Goal: Transaction & Acquisition: Connect with others

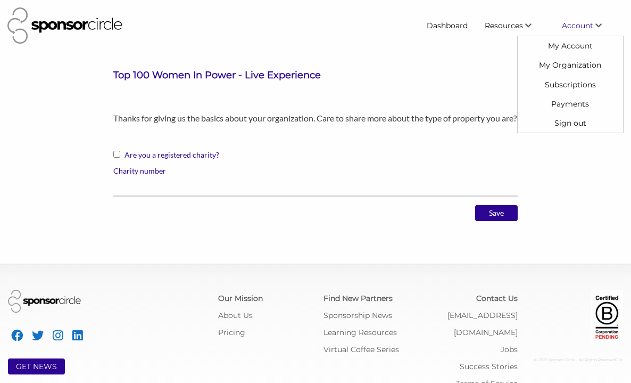
click at [570, 23] on span "Account" at bounding box center [577, 26] width 31 height 10
click at [569, 45] on link "My Account" at bounding box center [570, 45] width 105 height 19
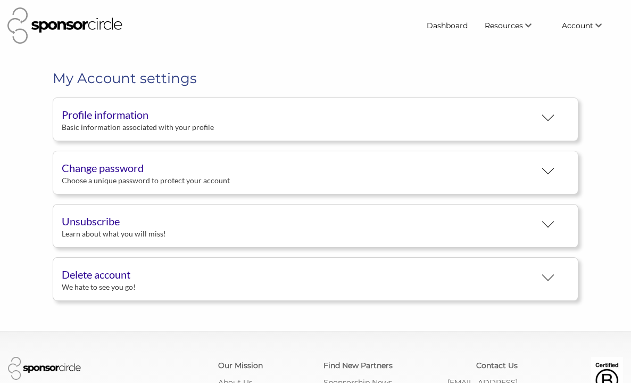
scroll to position [19, 0]
click at [477, 117] on button "Profile information Basic information associated with your profile" at bounding box center [316, 119] width 526 height 44
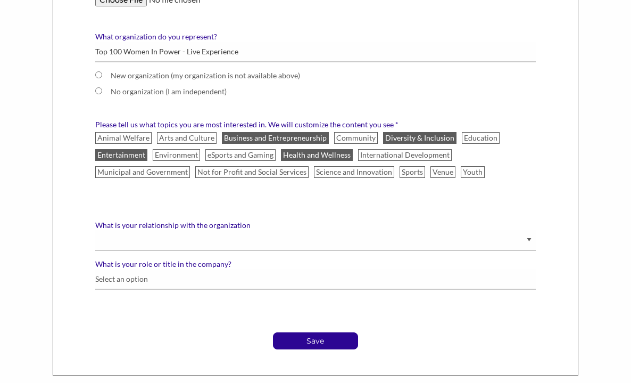
scroll to position [557, 0]
click at [98, 75] on input "New organization (my organization is not available above)" at bounding box center [98, 74] width 7 height 7
radio input "true"
click at [98, 75] on input "New organization (my organization is not available above)" at bounding box center [98, 74] width 7 height 7
type input "T"
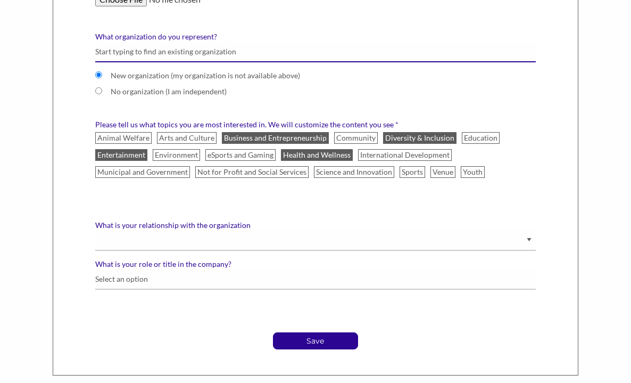
radio input "false"
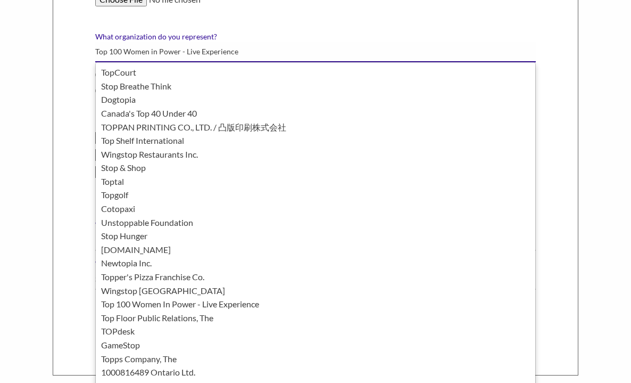
type input "Top 100 Women in Power - Live Experience"
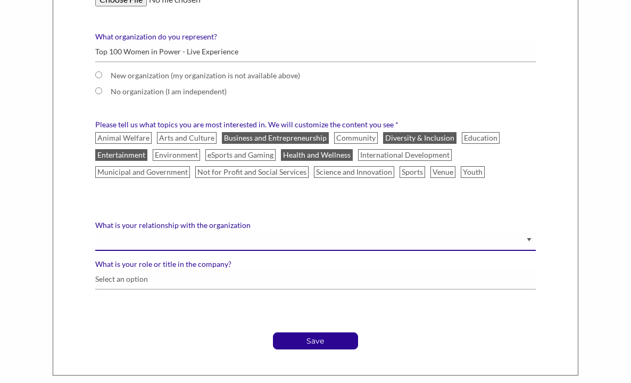
select select "Staff"
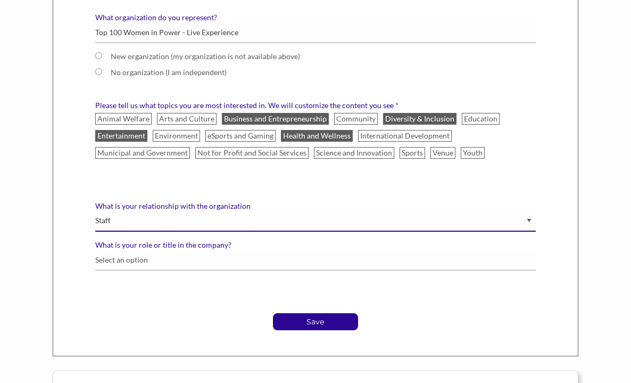
scroll to position [579, 0]
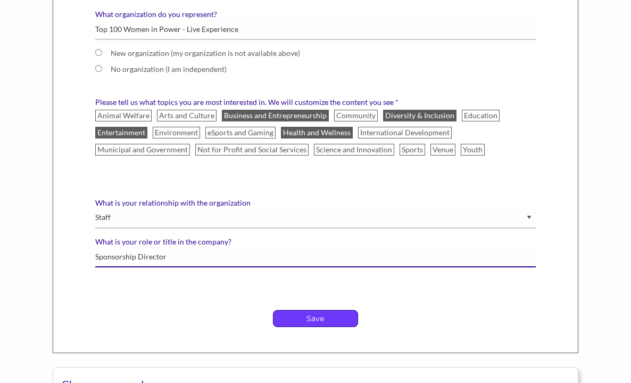
type input "Sponsorship Director"
click at [308, 319] on p "Save" at bounding box center [316, 318] width 84 height 16
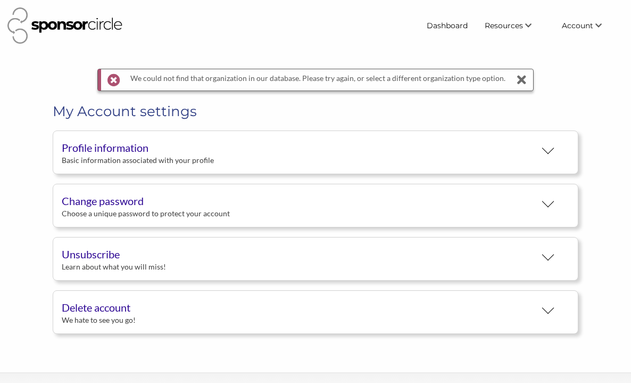
scroll to position [19, 0]
click at [455, 154] on button "Profile information Basic information associated with your profile" at bounding box center [316, 152] width 526 height 44
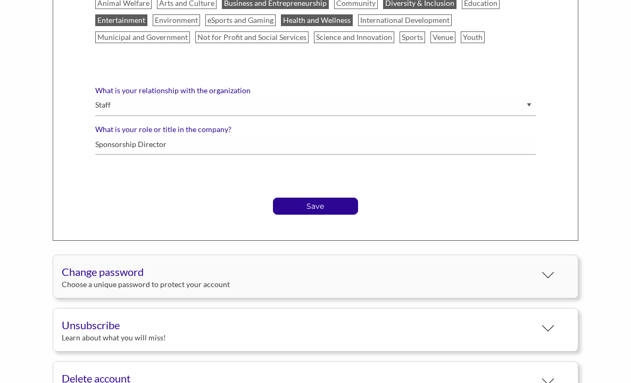
scroll to position [715, 0]
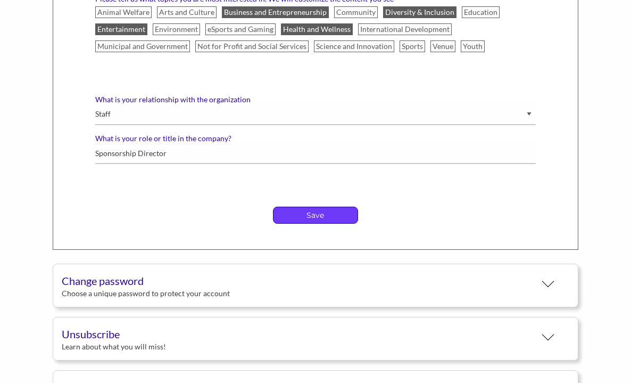
click at [322, 214] on p "Save" at bounding box center [316, 215] width 84 height 16
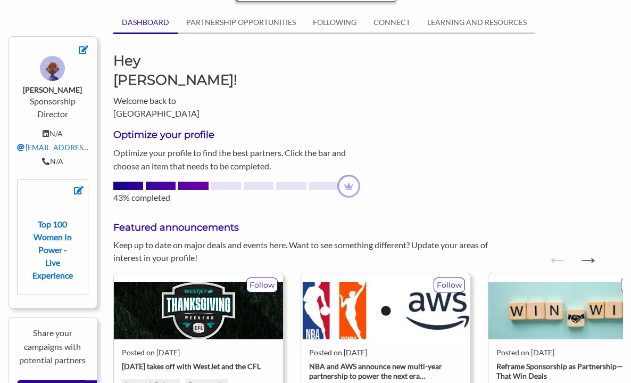
scroll to position [90, 0]
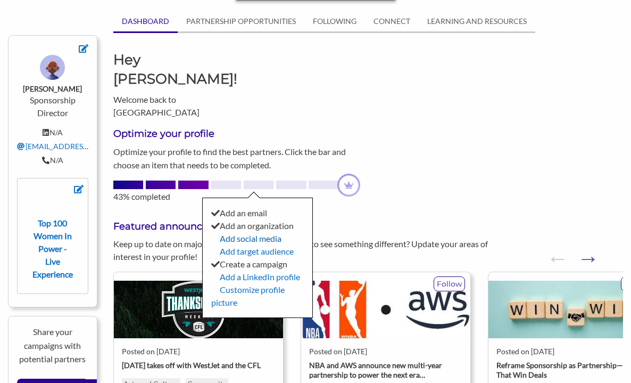
click at [241, 233] on link "Add social media" at bounding box center [251, 238] width 62 height 10
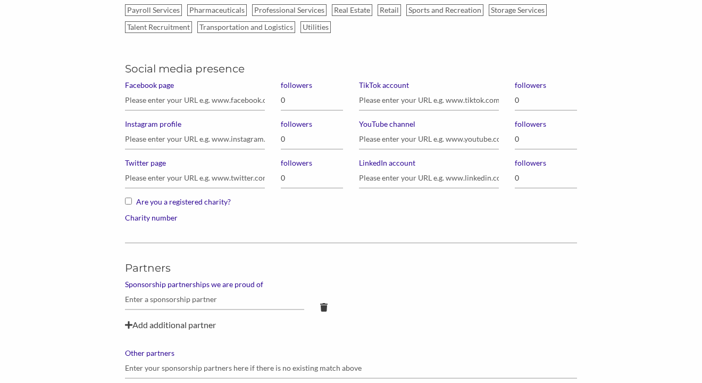
scroll to position [773, 0]
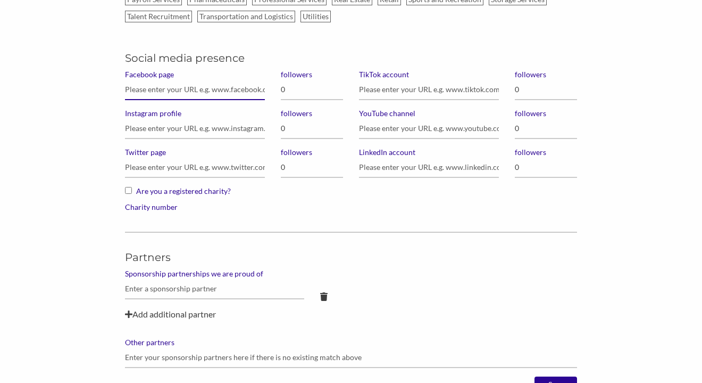
paste input "https://www.facebook.com/groups/366158282511419"
type input "https://www.facebook.com/groups/366158282511419"
type input "2,000"
click at [246, 87] on input "https://www.facebook.com/groups/366158282511419" at bounding box center [195, 89] width 140 height 21
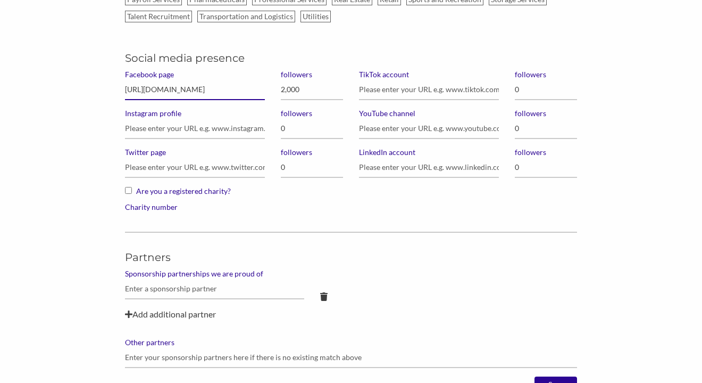
click at [246, 87] on input "https://www.facebook.com/groups/366158282511419" at bounding box center [195, 89] width 140 height 21
paste input "share/g/1D1kzdbnFB/"
type input "https://www.facebook.com/share/g/1D1kzdbnFB/"
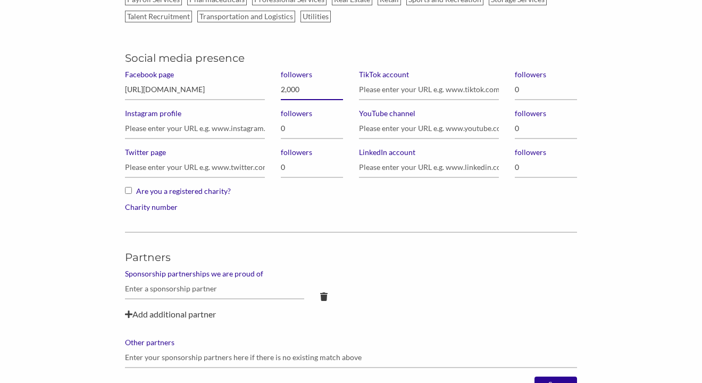
click at [303, 89] on input "2,000" at bounding box center [312, 89] width 62 height 21
type input "900,000"
click at [183, 130] on input "Instagram profile" at bounding box center [195, 128] width 140 height 21
paste input "https://www.instagram.com/bossladiesmindset/"
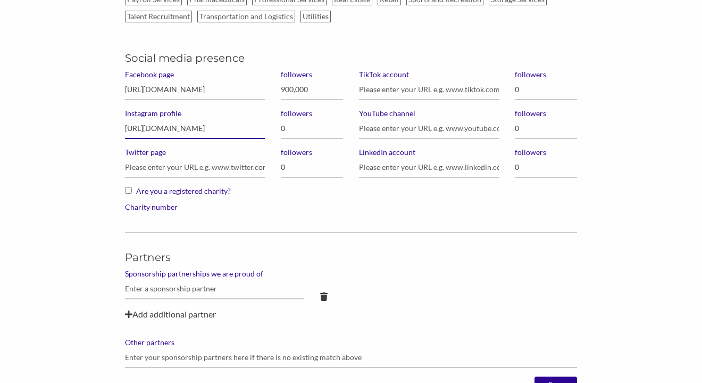
type input "https://www.instagram.com/bossladiesmindset/"
click at [323, 123] on input "0" at bounding box center [312, 128] width 62 height 21
type input "978,000"
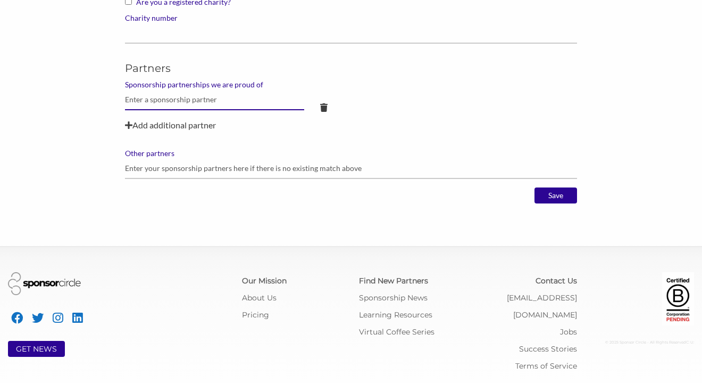
scroll to position [962, 0]
click at [553, 201] on input "Save" at bounding box center [556, 195] width 43 height 16
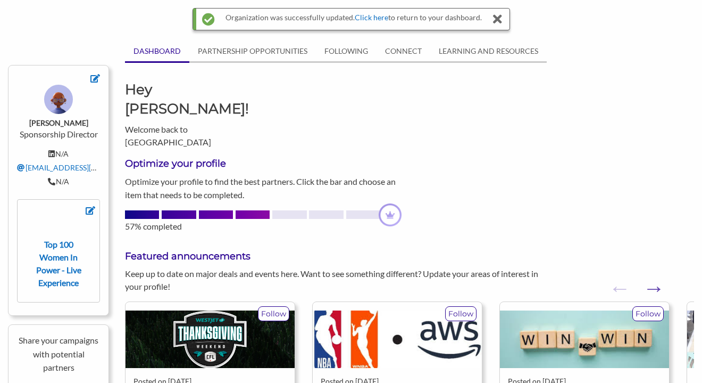
scroll to position [70, 0]
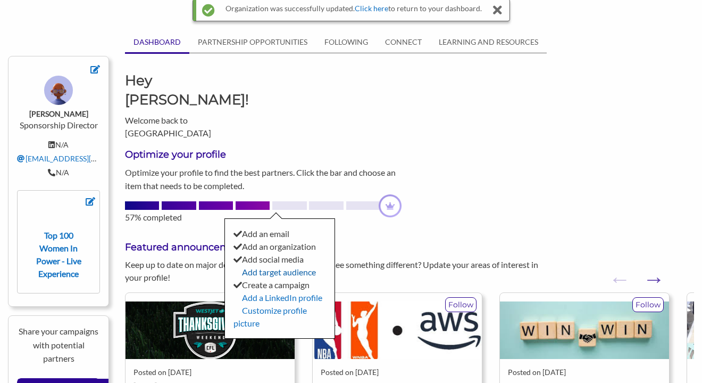
click at [275, 267] on link "Add target audience" at bounding box center [279, 272] width 74 height 10
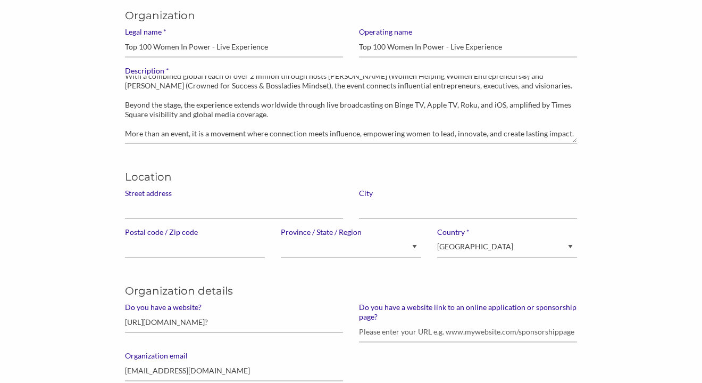
scroll to position [126, 0]
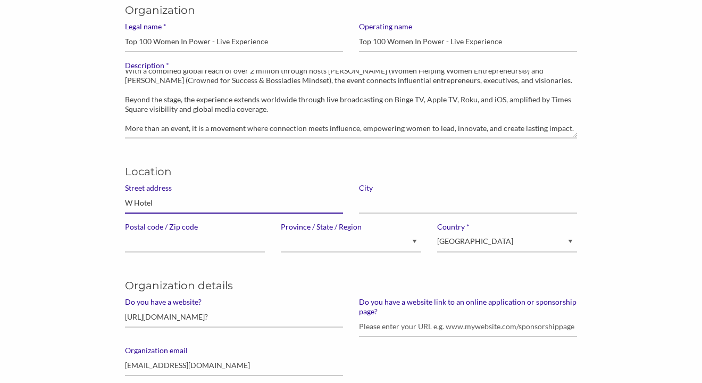
type input "W Hotel"
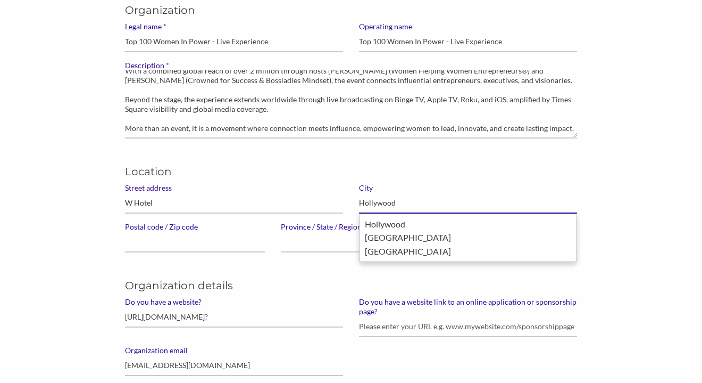
type input "Hollywood"
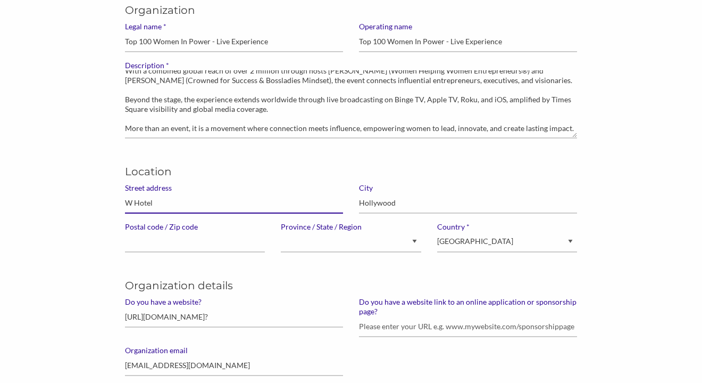
click at [223, 204] on input "W Hotel" at bounding box center [234, 203] width 218 height 21
paste input "[STREET_ADDRESS]"
drag, startPoint x: 209, startPoint y: 202, endPoint x: 350, endPoint y: 209, distance: 140.6
click at [350, 209] on div "Street address W Hotel - [STREET_ADDRESS]" at bounding box center [234, 202] width 234 height 39
type input "W Hotel - [STREET_ADDRESS],"
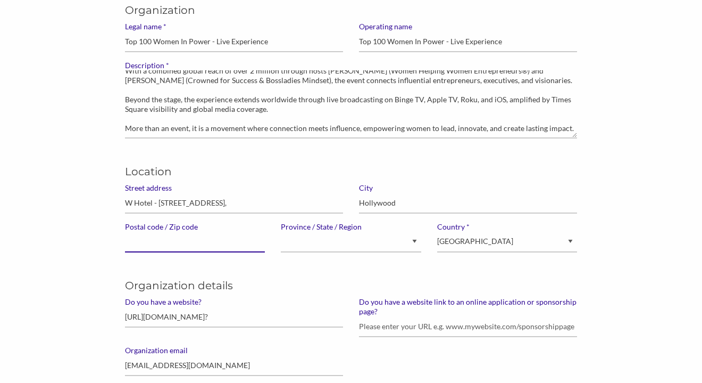
click at [173, 242] on input "Postal code / Zip code" at bounding box center [195, 241] width 140 height 21
paste input "6250 Hollywood Blvd, Hollywood, CA 90028, United States"
drag, startPoint x: 182, startPoint y: 242, endPoint x: 61, endPoint y: 243, distance: 121.3
drag, startPoint x: 149, startPoint y: 240, endPoint x: 251, endPoint y: 242, distance: 102.2
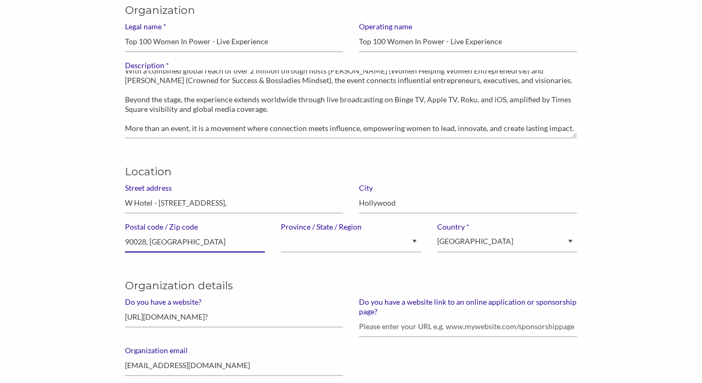
click at [251, 242] on input "90028, United States" at bounding box center [195, 241] width 140 height 21
type input "90028"
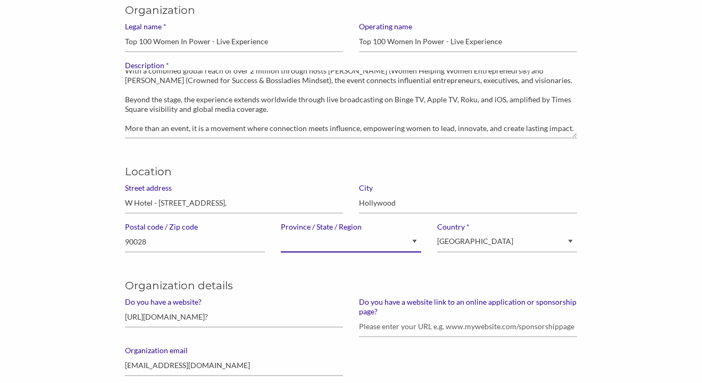
select select "California"
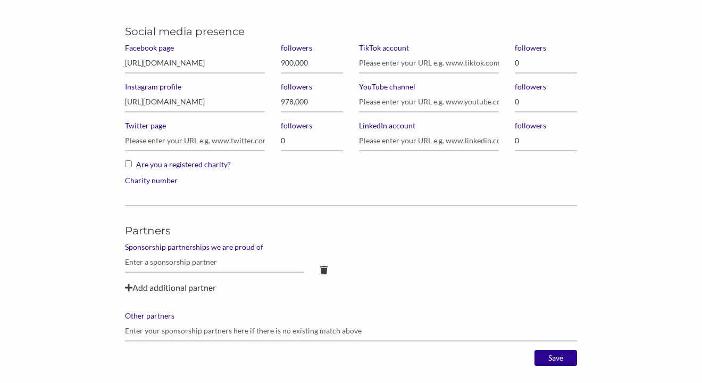
scroll to position [800, 0]
click at [557, 360] on input "Save" at bounding box center [556, 357] width 43 height 16
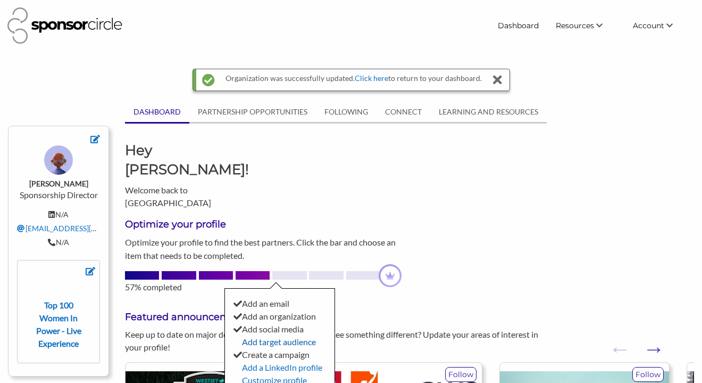
click at [271, 336] on link "Add target audience" at bounding box center [279, 341] width 74 height 10
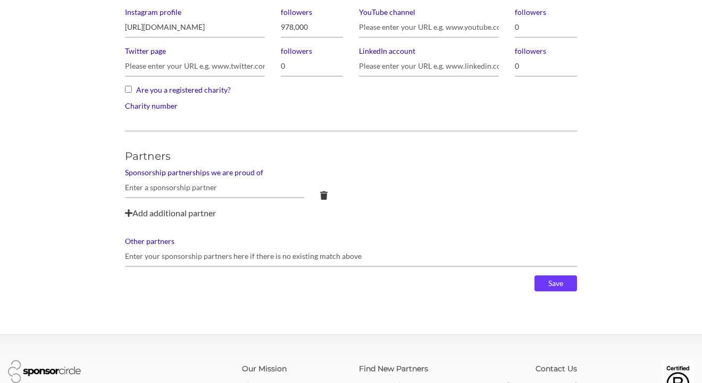
scroll to position [875, 0]
click at [561, 282] on input "Save" at bounding box center [556, 282] width 43 height 16
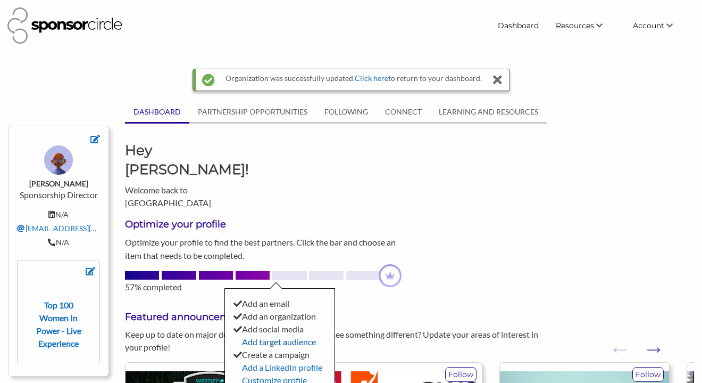
click at [272, 336] on link "Add target audience" at bounding box center [279, 341] width 74 height 10
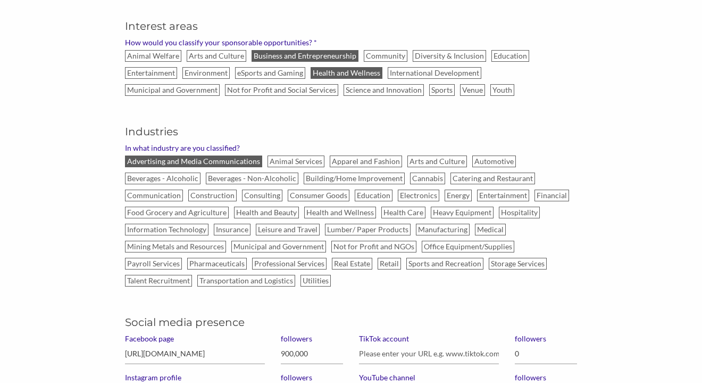
scroll to position [511, 0]
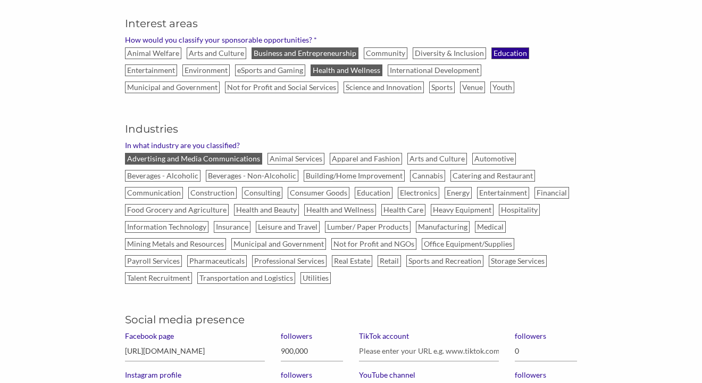
click at [506, 54] on label "Education" at bounding box center [511, 53] width 38 height 12
click at [0, 0] on input "Education" at bounding box center [0, 0] width 0 height 0
click at [427, 69] on label "International Development" at bounding box center [435, 70] width 94 height 12
click at [0, 0] on input "International Development" at bounding box center [0, 0] width 0 height 0
click at [453, 46] on label "Diversity & Inclusion" at bounding box center [452, 53] width 79 height 17
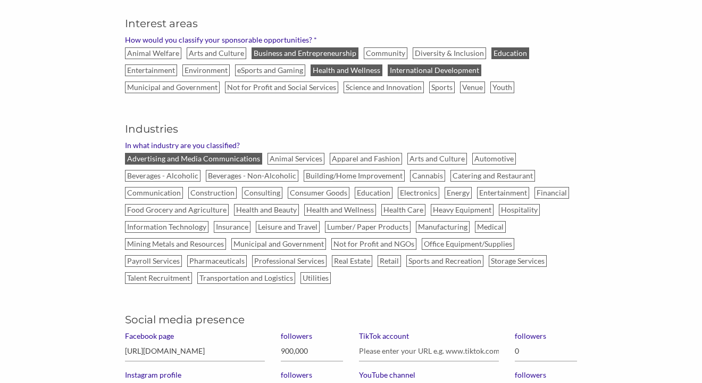
click at [0, 0] on input "Diversity & Inclusion" at bounding box center [0, 0] width 0 height 0
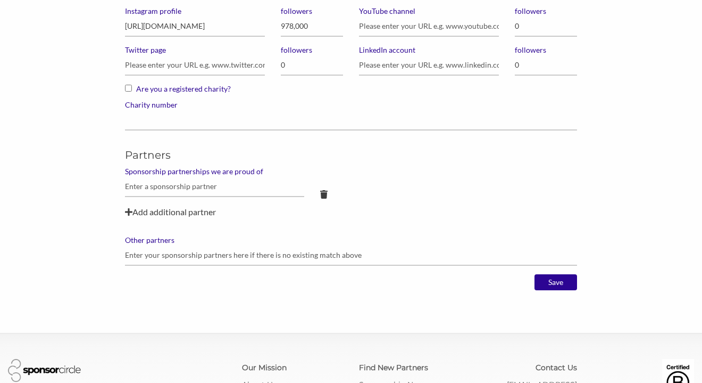
scroll to position [938, 0]
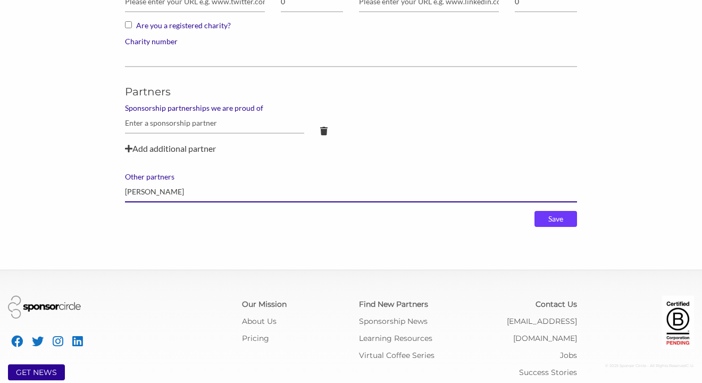
type input "Sarah McCord"
click at [568, 222] on input "Save" at bounding box center [556, 219] width 43 height 16
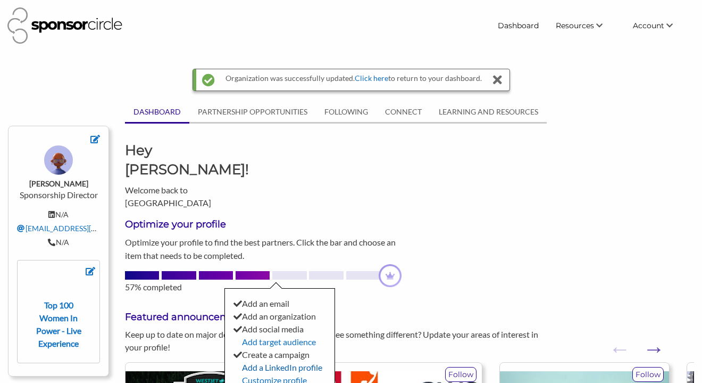
click at [275, 362] on link "Add a LinkedIn profile" at bounding box center [282, 367] width 80 height 10
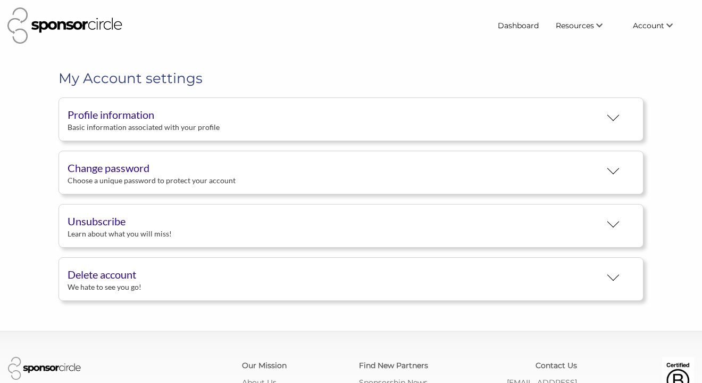
scroll to position [19, 0]
click at [289, 127] on button "Profile information Basic information associated with your profile" at bounding box center [351, 119] width 585 height 44
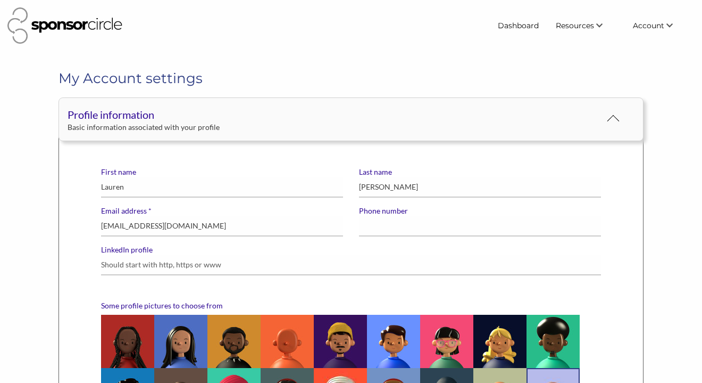
scroll to position [0, 0]
click at [171, 266] on input "LinkedIn profile" at bounding box center [351, 264] width 500 height 21
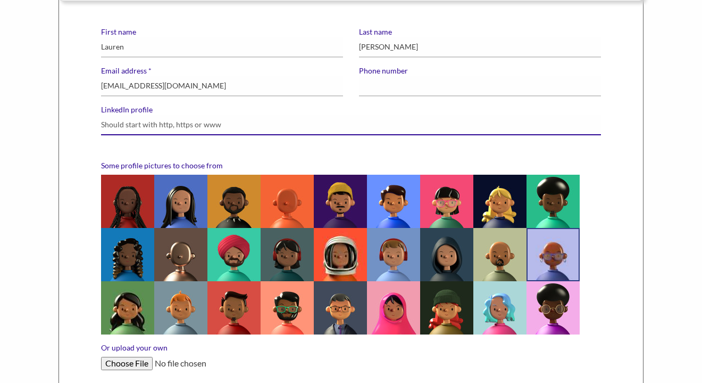
scroll to position [141, 0]
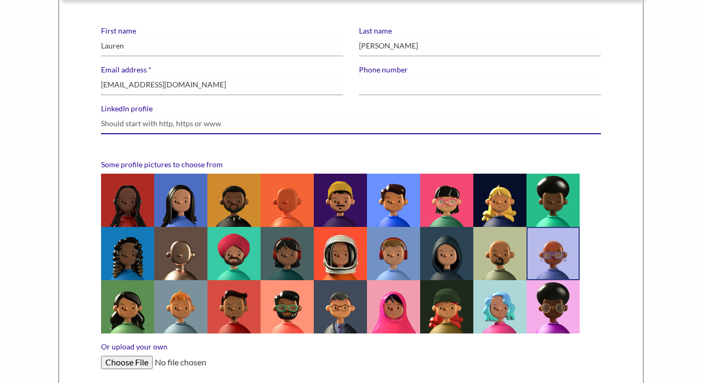
paste input "https://www.linkedin.com/in/christinarowe1/"
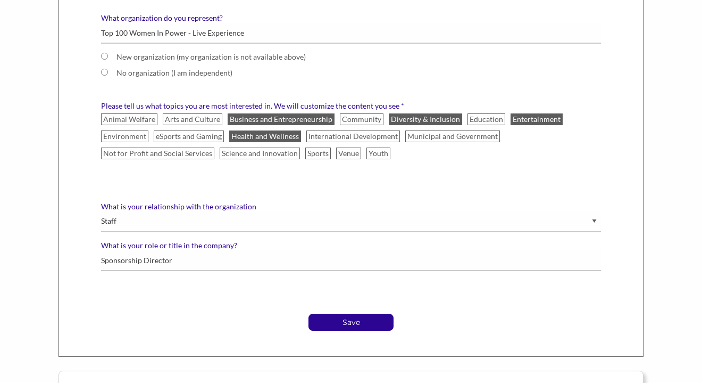
scroll to position [526, 0]
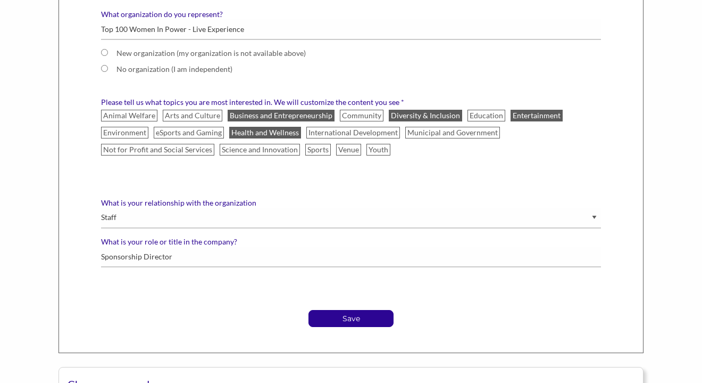
type input "https://www.linkedin.com/in/christinarowe1/"
click at [363, 320] on p "Save" at bounding box center [351, 318] width 84 height 16
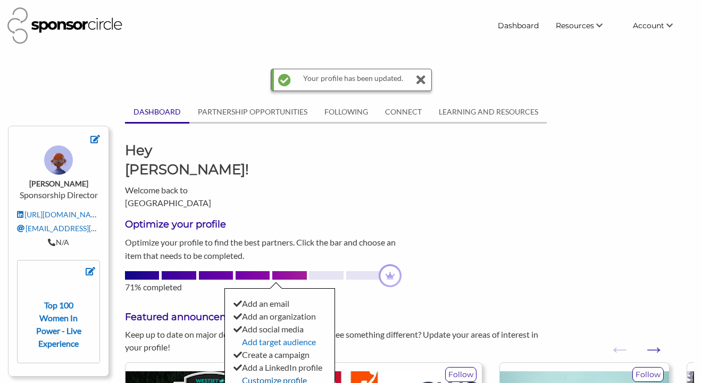
click at [277, 375] on link "Customize profile picture" at bounding box center [270, 386] width 73 height 23
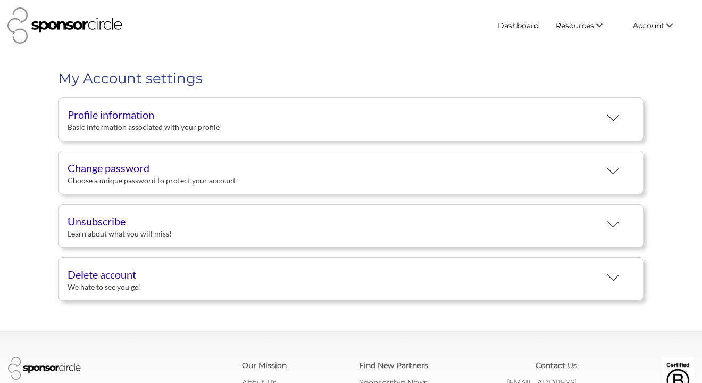
scroll to position [19, 0]
click at [314, 121] on button "Profile information Basic information associated with your profile" at bounding box center [351, 119] width 585 height 44
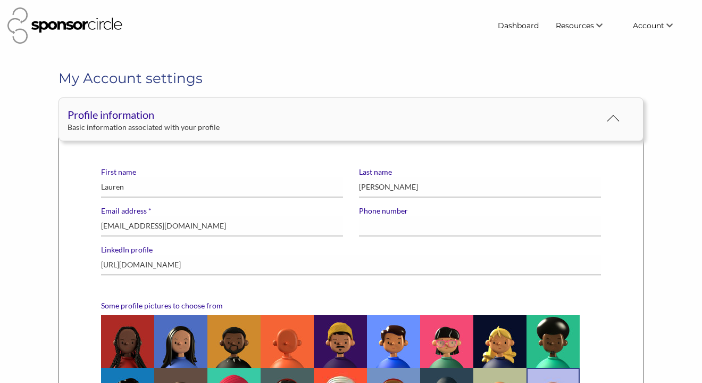
scroll to position [0, 0]
type input "+61"
type input "404857321"
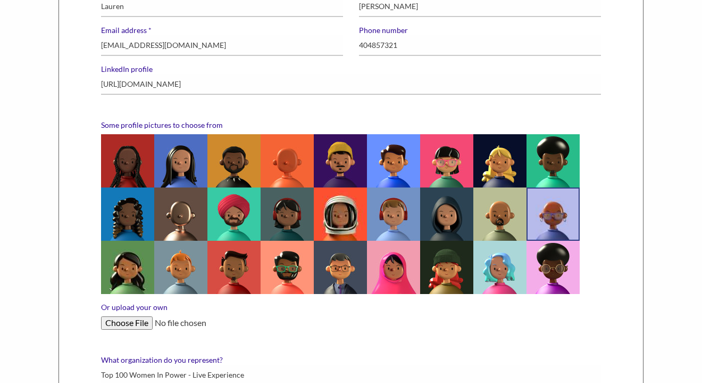
scroll to position [188, 0]
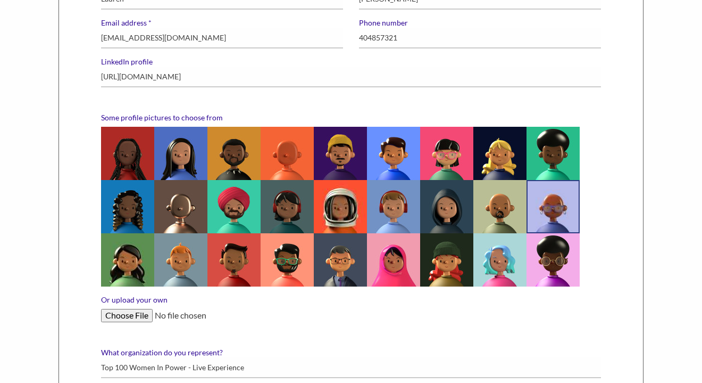
click at [117, 310] on input "Or upload your own" at bounding box center [351, 315] width 500 height 13
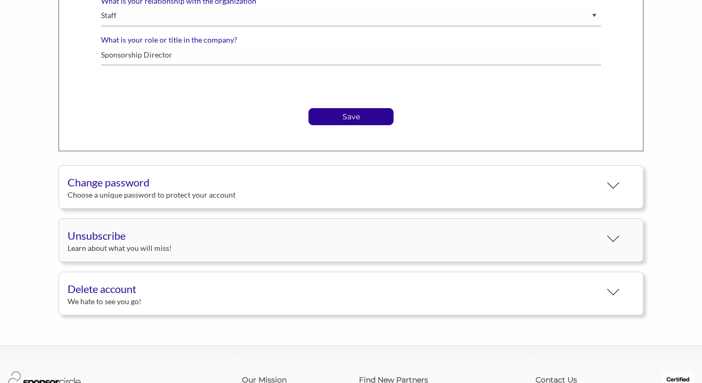
scroll to position [713, 0]
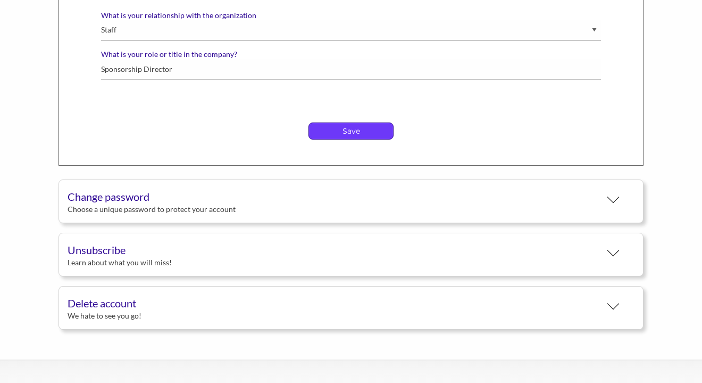
click at [356, 130] on p "Save" at bounding box center [351, 131] width 84 height 16
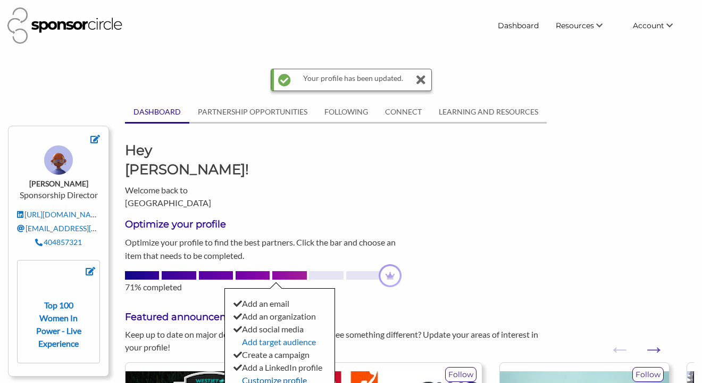
click at [300, 375] on link "Customize profile picture" at bounding box center [270, 386] width 73 height 23
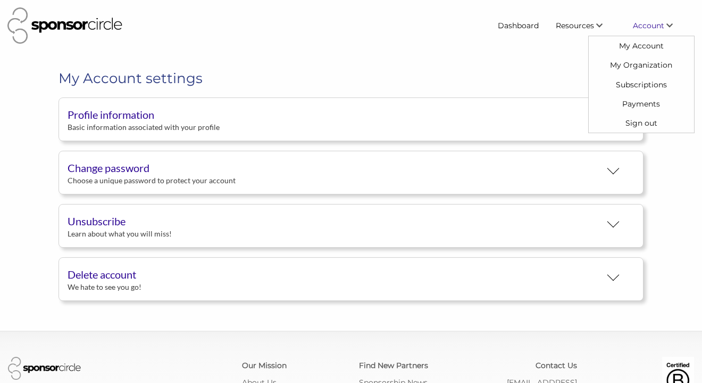
scroll to position [19, 0]
click at [487, 130] on button "Profile information Basic information associated with your profile" at bounding box center [351, 119] width 585 height 44
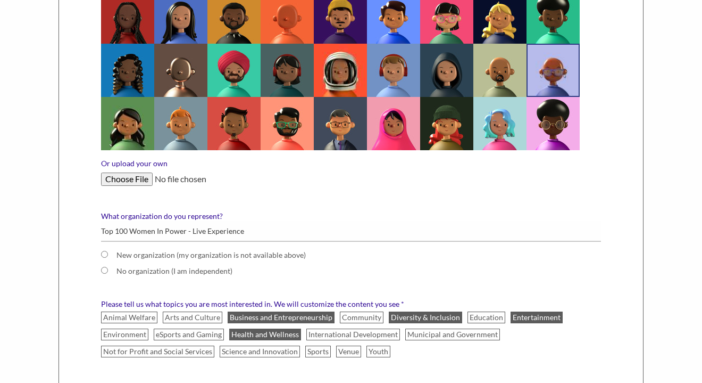
scroll to position [328, 0]
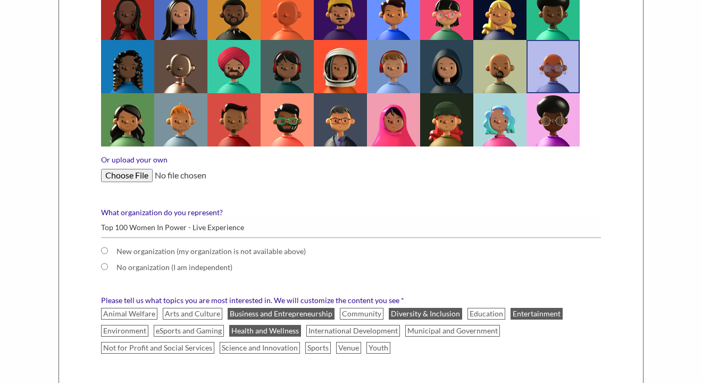
click at [127, 176] on input "Or upload your own" at bounding box center [351, 175] width 500 height 13
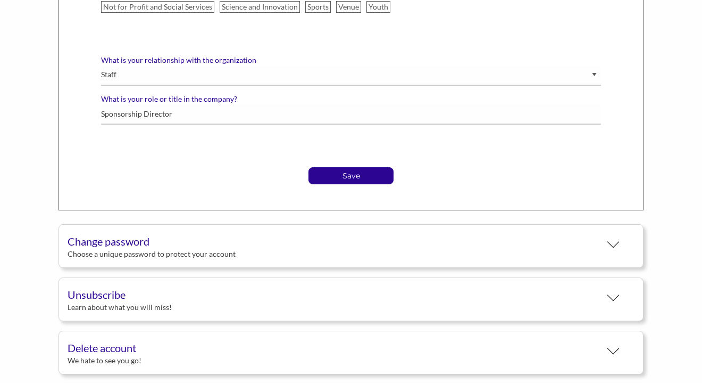
scroll to position [669, 0]
click at [350, 175] on p "Save" at bounding box center [351, 175] width 84 height 16
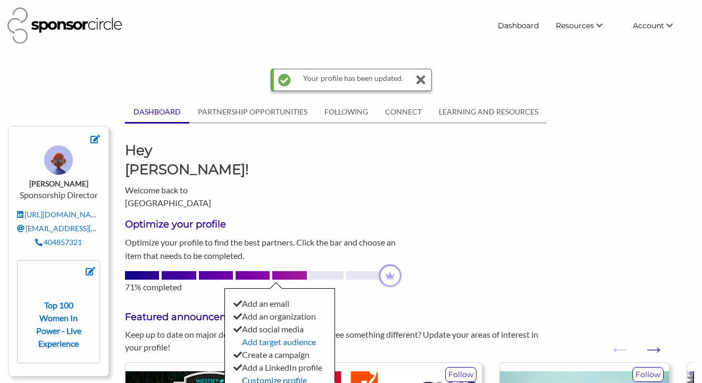
click at [245, 375] on link "Customize profile picture" at bounding box center [270, 386] width 73 height 23
click at [322, 271] on div at bounding box center [326, 275] width 34 height 9
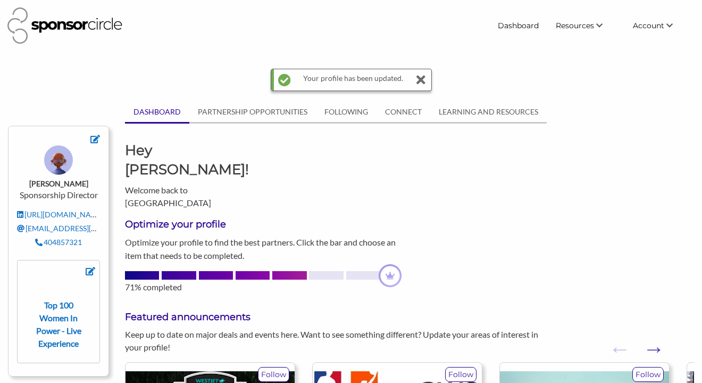
click at [322, 271] on div at bounding box center [326, 275] width 34 height 9
click at [325, 271] on div at bounding box center [326, 275] width 34 height 9
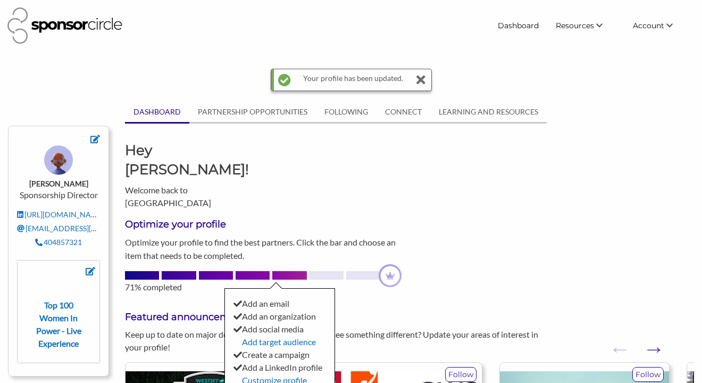
click at [327, 271] on div at bounding box center [326, 275] width 34 height 9
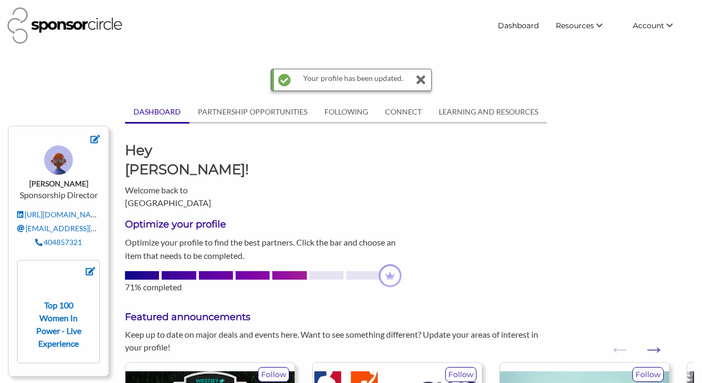
click at [326, 271] on div at bounding box center [326, 275] width 34 height 9
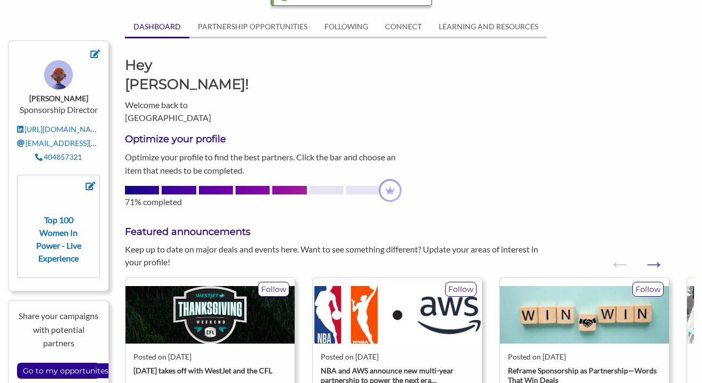
scroll to position [111, 0]
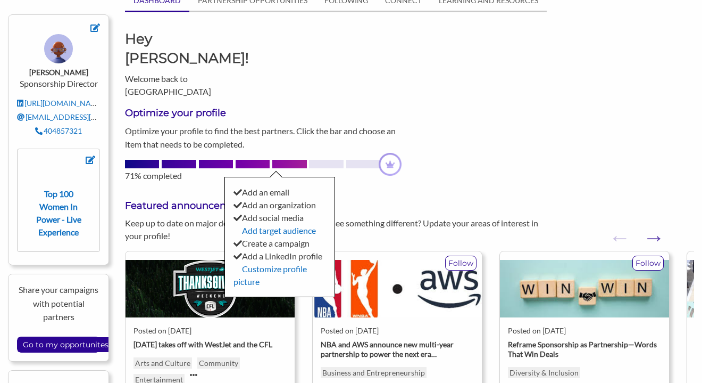
click at [330, 169] on div "71% completed" at bounding box center [263, 175] width 277 height 13
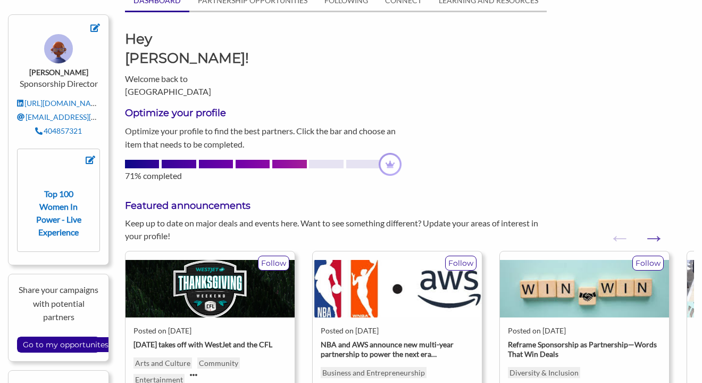
click at [296, 160] on div at bounding box center [289, 164] width 34 height 9
click at [327, 160] on div at bounding box center [326, 164] width 34 height 9
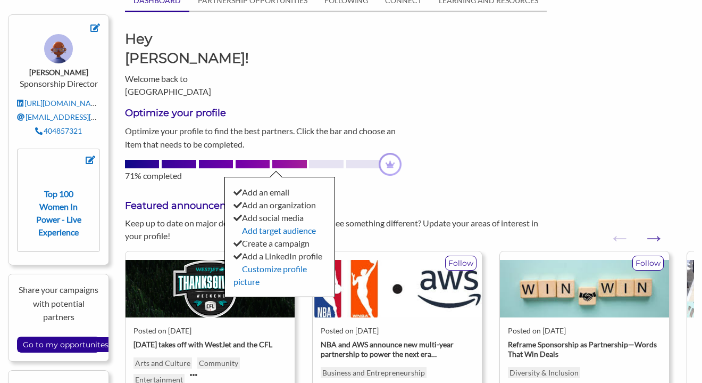
click at [367, 160] on div at bounding box center [363, 164] width 34 height 9
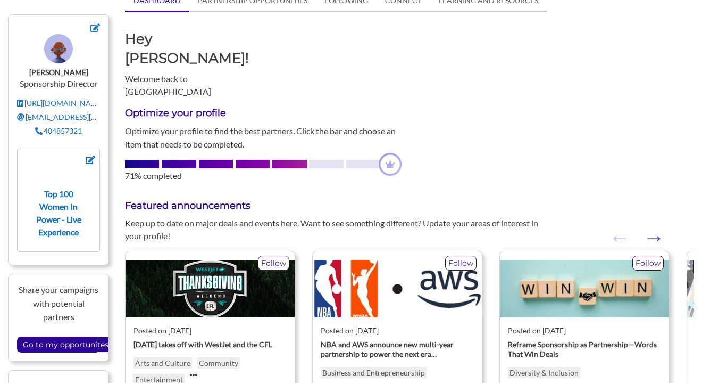
click at [367, 160] on div at bounding box center [363, 164] width 34 height 9
click at [338, 160] on div at bounding box center [326, 164] width 34 height 9
click at [325, 160] on div at bounding box center [326, 164] width 34 height 9
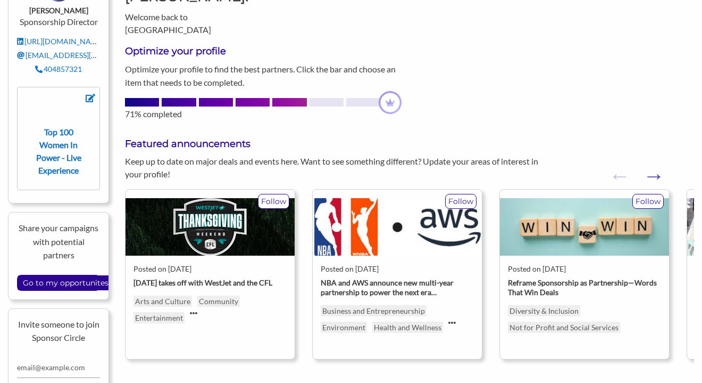
scroll to position [172, 0]
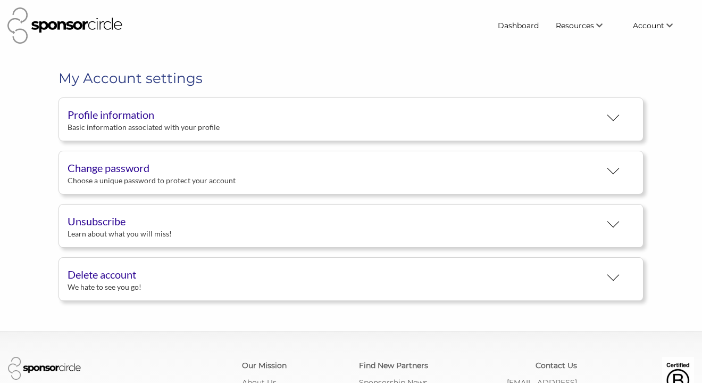
scroll to position [19, 0]
click at [188, 115] on button "Profile information Basic information associated with your profile" at bounding box center [351, 119] width 585 height 44
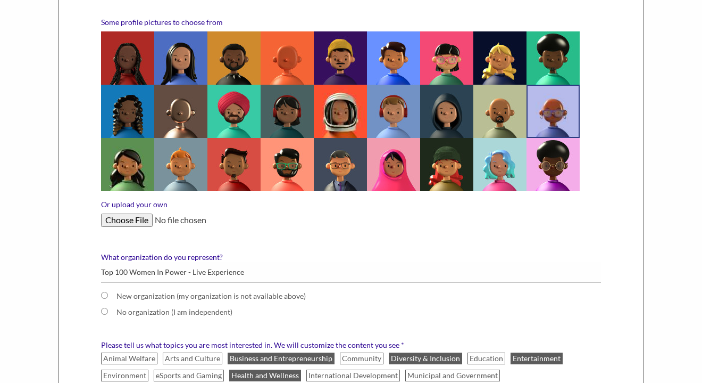
scroll to position [289, 0]
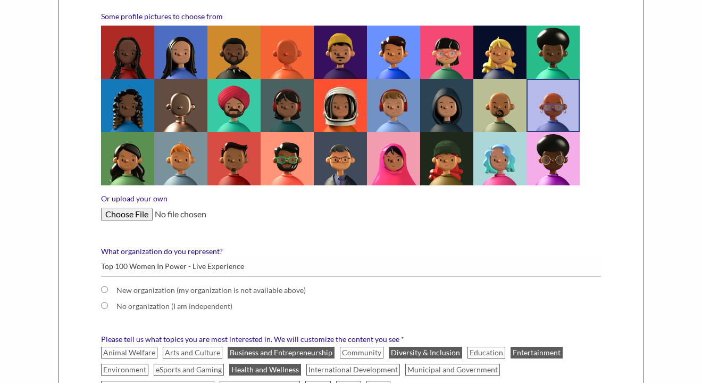
click at [119, 200] on label "Or upload your own" at bounding box center [351, 199] width 500 height 10
click at [119, 208] on input "Or upload your own" at bounding box center [351, 214] width 500 height 13
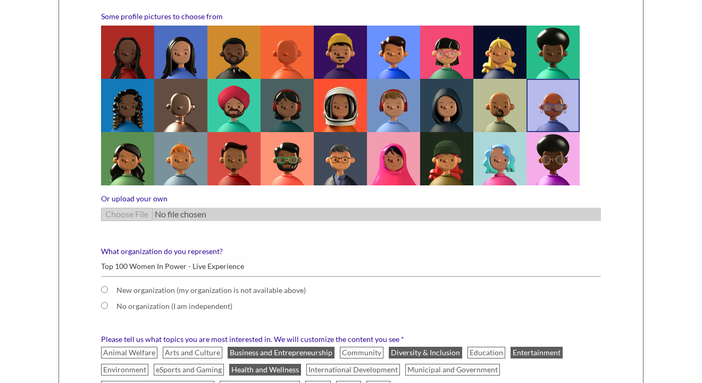
click at [130, 198] on label "Or upload your own" at bounding box center [351, 199] width 500 height 10
click at [151, 198] on label "Or upload your own" at bounding box center [351, 199] width 500 height 10
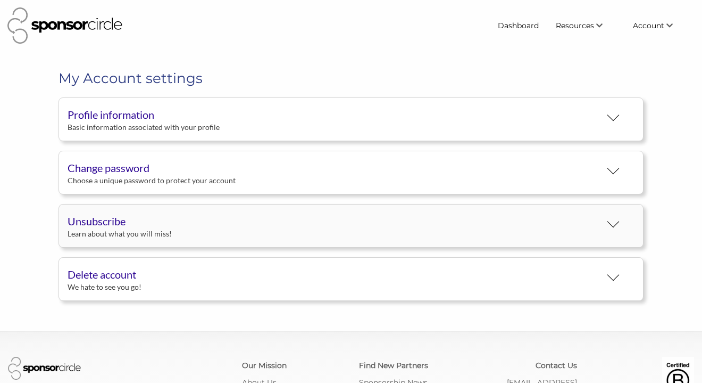
scroll to position [19, 0]
click at [198, 131] on div "Basic information associated with your profile" at bounding box center [334, 127] width 533 height 10
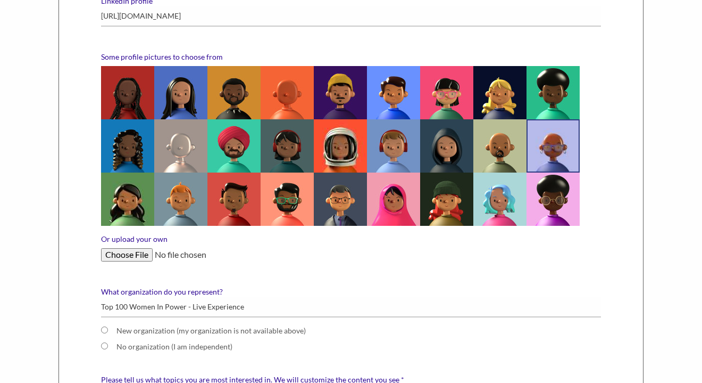
scroll to position [249, 0]
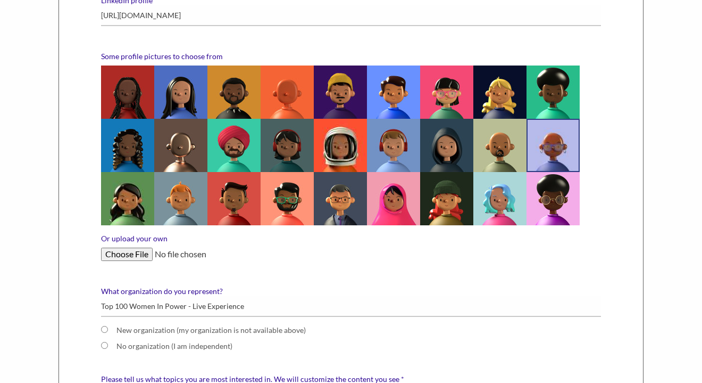
click at [120, 239] on label "Or upload your own" at bounding box center [351, 239] width 500 height 10
click at [120, 247] on input "Or upload your own" at bounding box center [351, 253] width 500 height 13
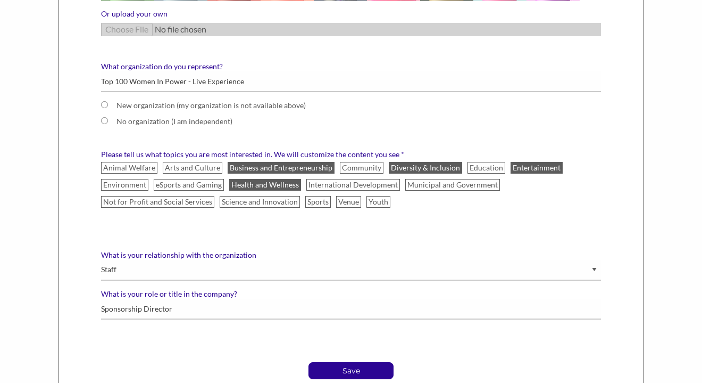
scroll to position [473, 0]
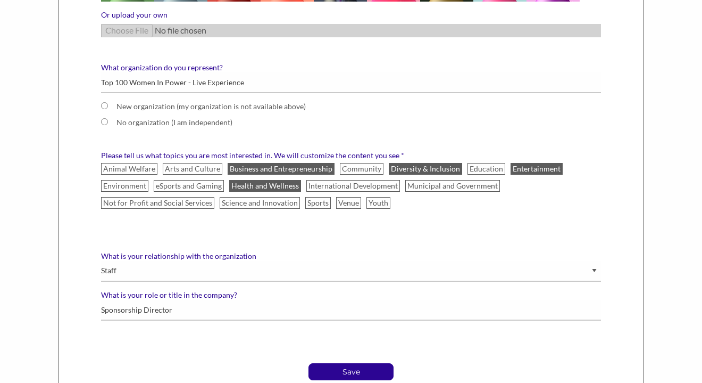
click at [105, 105] on input "New organization (my organization is not available above)" at bounding box center [104, 105] width 7 height 7
radio input "true"
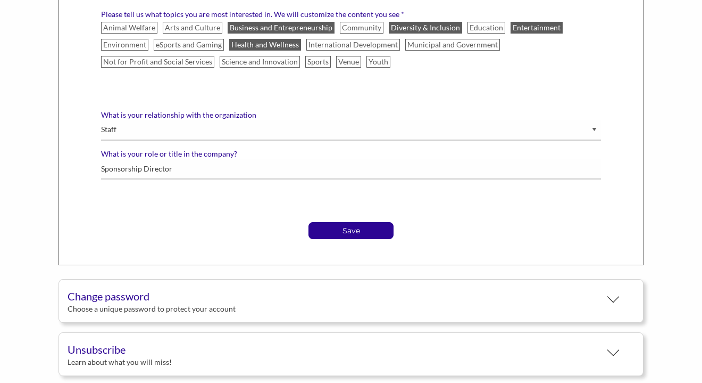
scroll to position [665, 0]
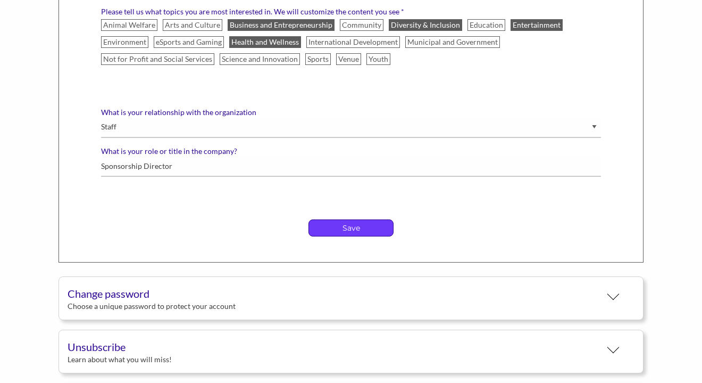
click at [350, 231] on p "Save" at bounding box center [351, 228] width 84 height 16
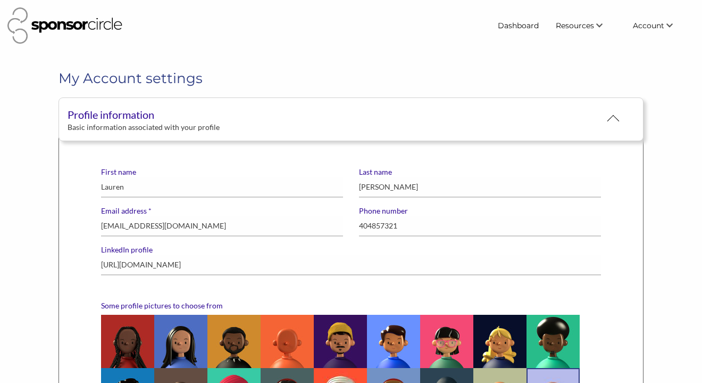
scroll to position [0, 0]
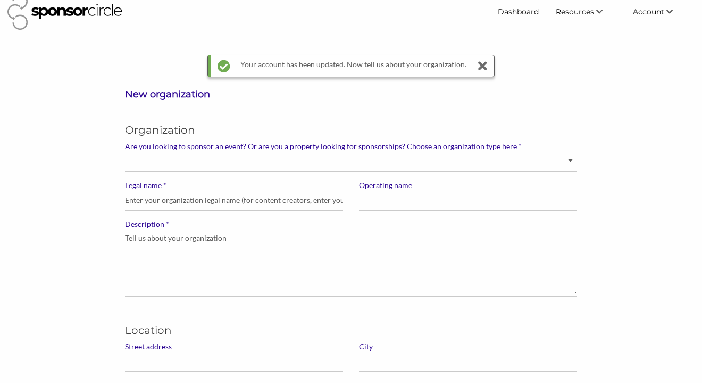
scroll to position [15, 0]
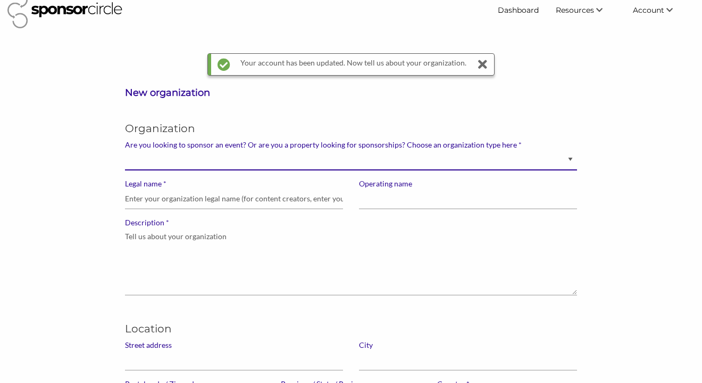
select select "Property"
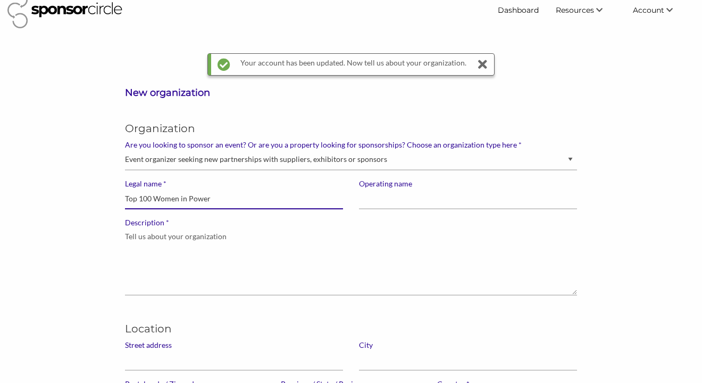
type input "Top 100 Women in Power"
drag, startPoint x: 269, startPoint y: 201, endPoint x: 97, endPoint y: 200, distance: 171.9
click at [427, 203] on input "Operating name" at bounding box center [468, 198] width 218 height 21
paste input "Top 100 Women in Power"
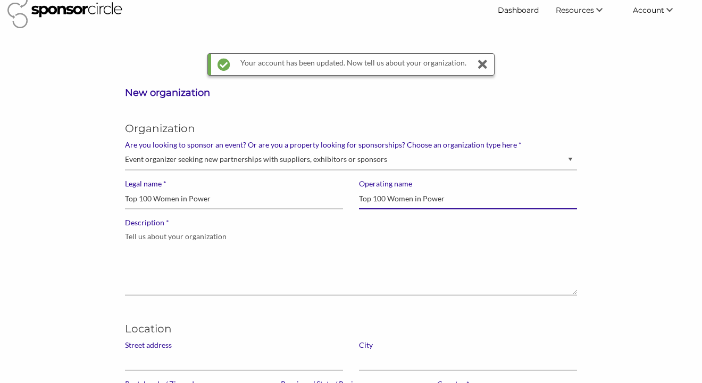
type input "Top 100 Women in Power"
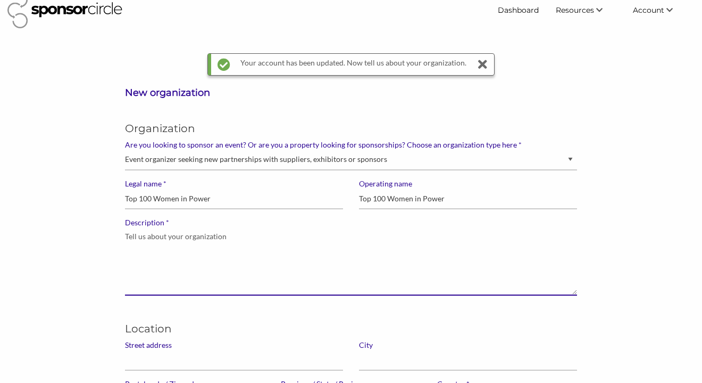
click at [279, 236] on textarea "* Description" at bounding box center [351, 261] width 452 height 68
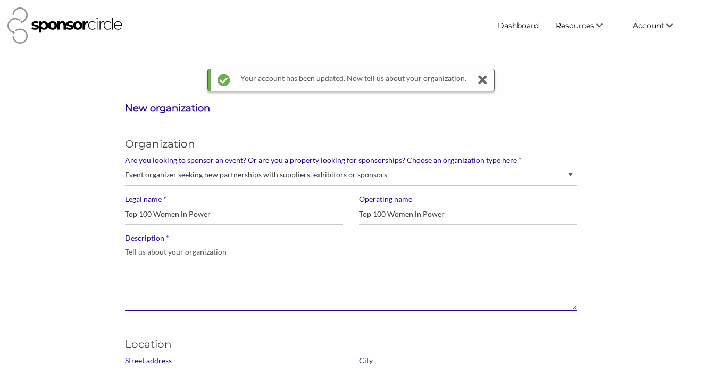
scroll to position [0, 0]
click at [480, 78] on icon at bounding box center [482, 79] width 15 height 21
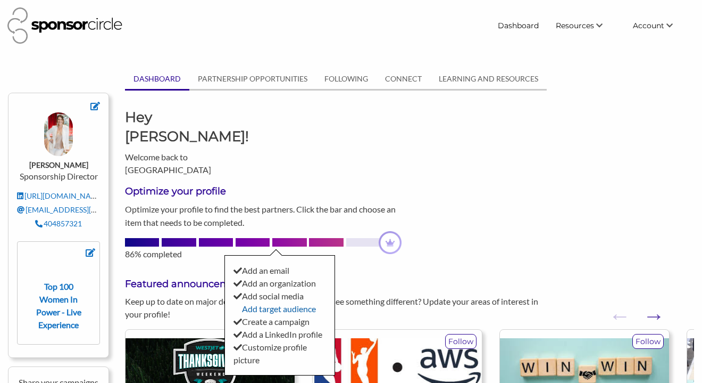
scroll to position [172, 0]
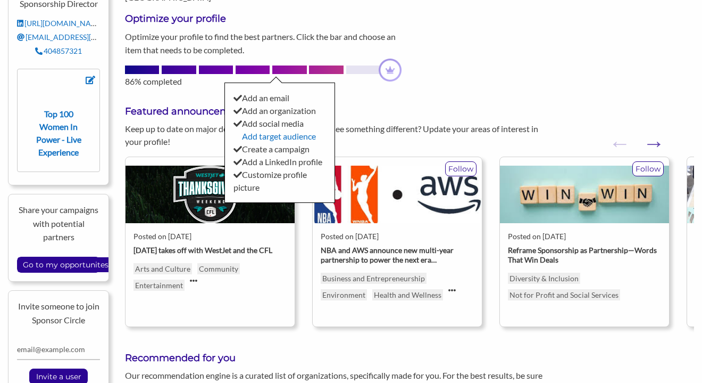
click at [359, 65] on div at bounding box center [363, 69] width 34 height 9
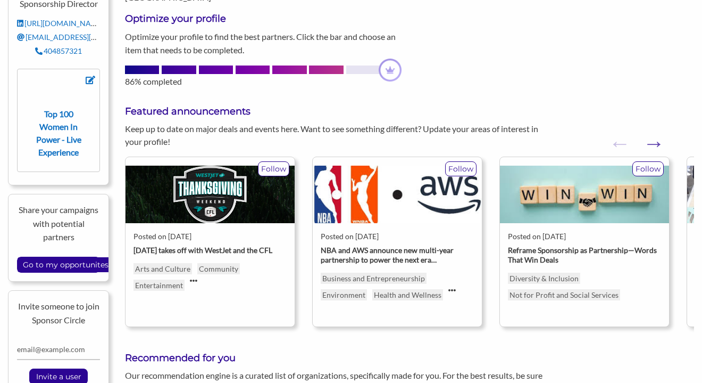
click at [363, 65] on div at bounding box center [363, 69] width 34 height 9
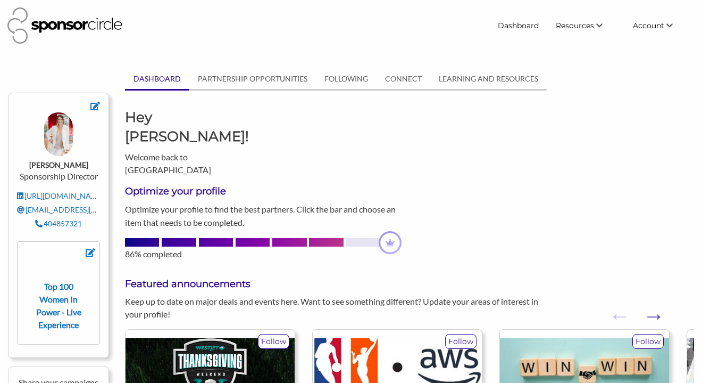
scroll to position [0, 0]
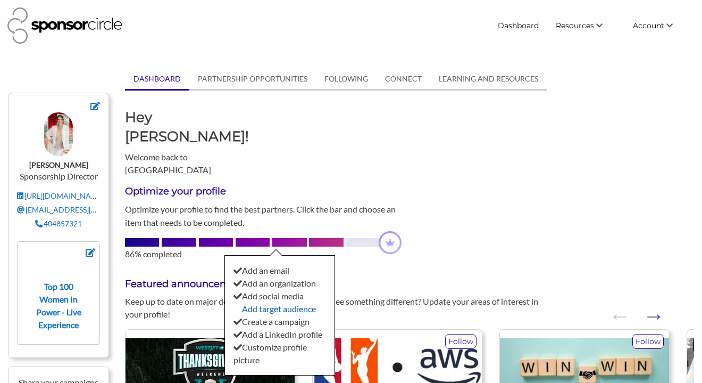
click at [285, 303] on link "Add target audience" at bounding box center [279, 308] width 74 height 10
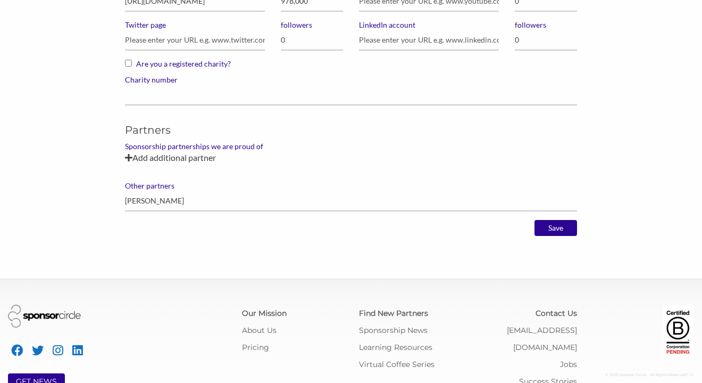
scroll to position [901, 0]
click at [563, 229] on input "Save" at bounding box center [556, 227] width 43 height 16
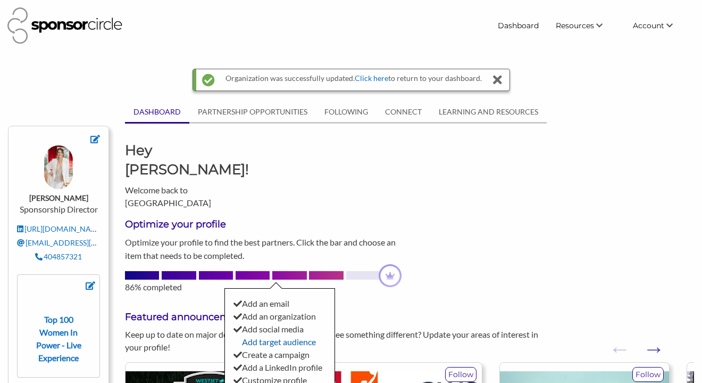
click at [279, 336] on link "Add target audience" at bounding box center [279, 341] width 74 height 10
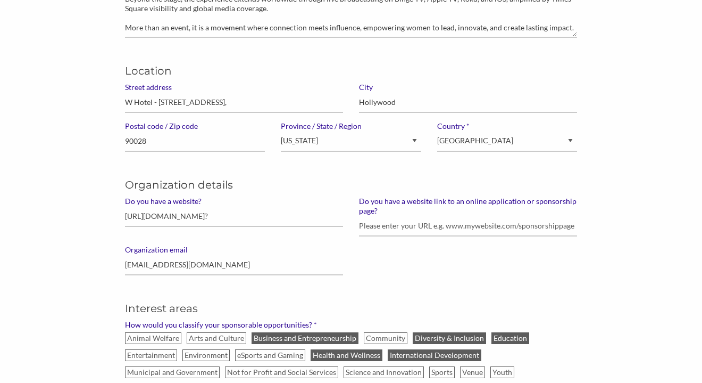
scroll to position [228, 0]
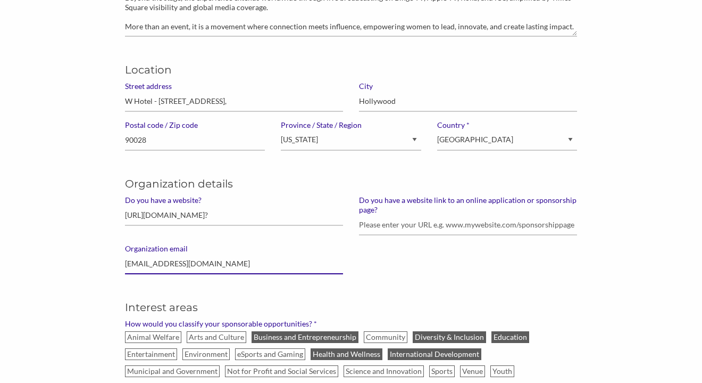
drag, startPoint x: 220, startPoint y: 264, endPoint x: 152, endPoint y: 263, distance: 67.6
type input "[EMAIL_ADDRESS][DOMAIN_NAME]"
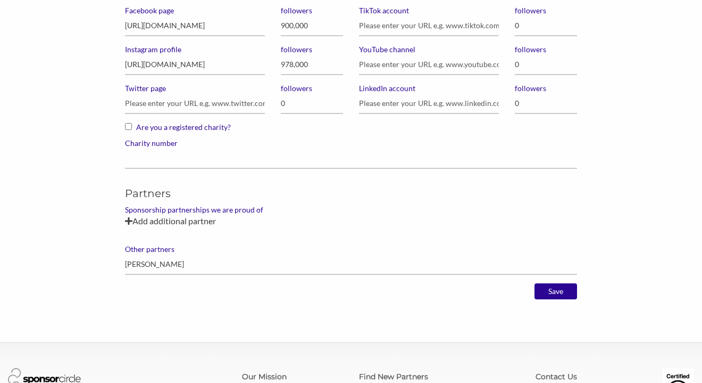
scroll to position [837, 0]
click at [562, 294] on input "Save" at bounding box center [556, 291] width 43 height 16
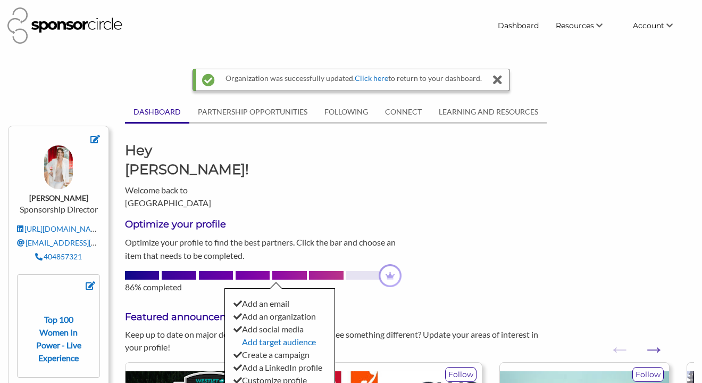
click at [391, 264] on img at bounding box center [390, 275] width 23 height 23
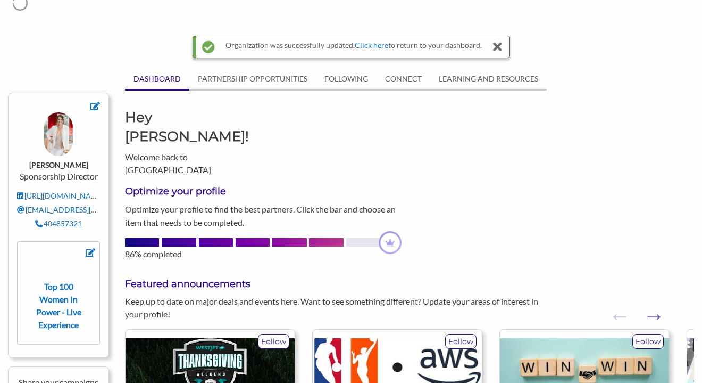
scroll to position [34, 0]
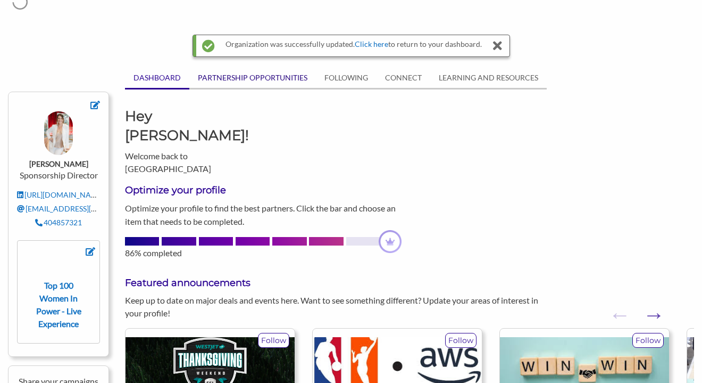
click at [258, 77] on link "PARTNERSHIP OPPORTUNITIES" at bounding box center [252, 78] width 127 height 20
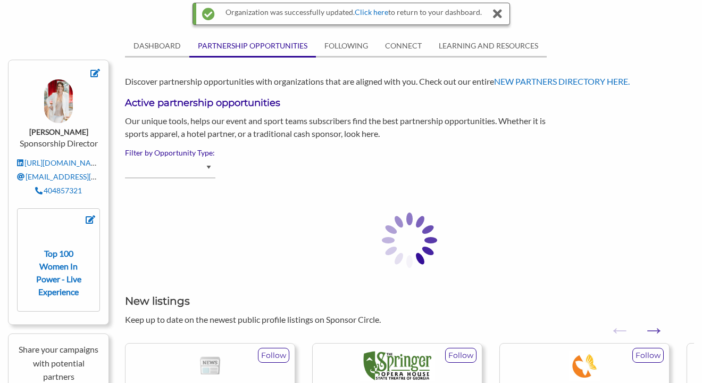
scroll to position [83, 0]
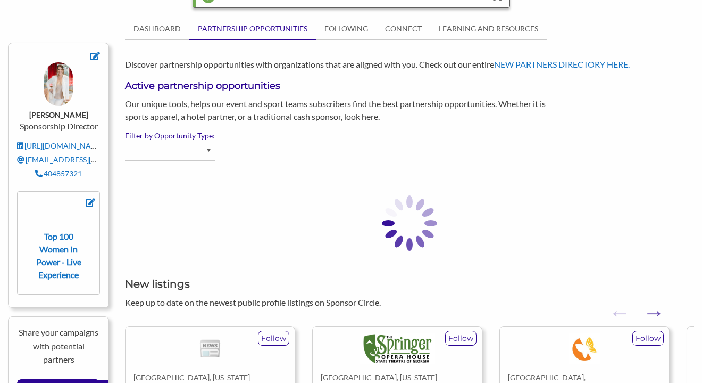
select select "Advertising - Event/Festival"
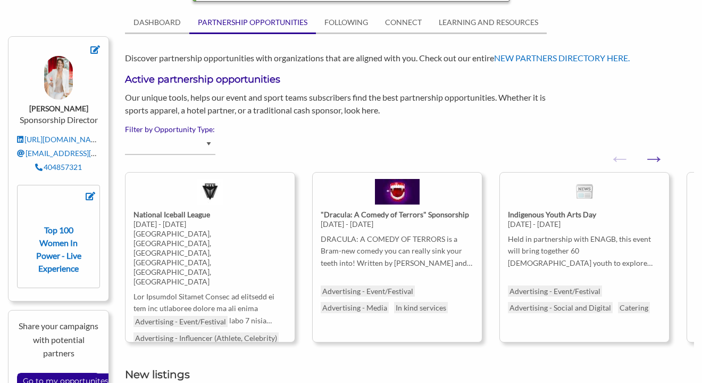
select select "Advertising - Event/Festival"
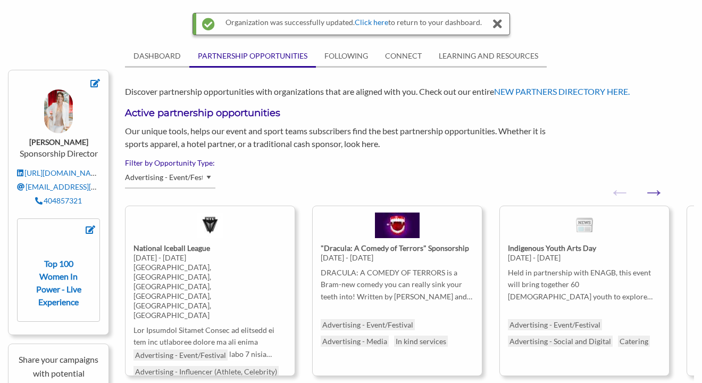
scroll to position [57, 0]
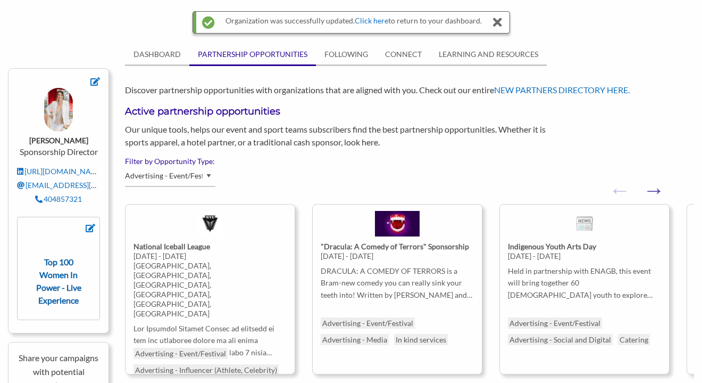
click at [62, 288] on strong "Top 100 Women In Power - Live Experience" at bounding box center [58, 280] width 45 height 48
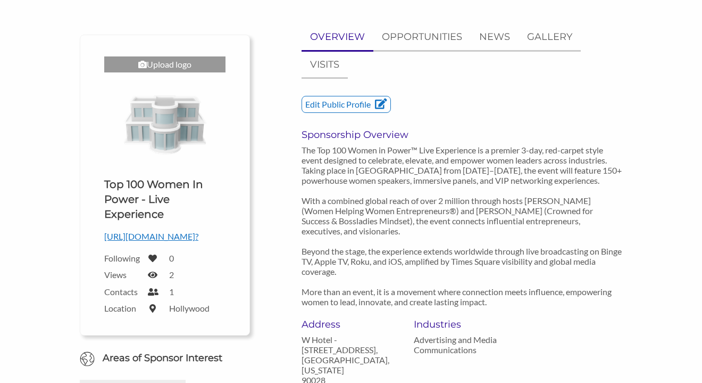
scroll to position [94, 0]
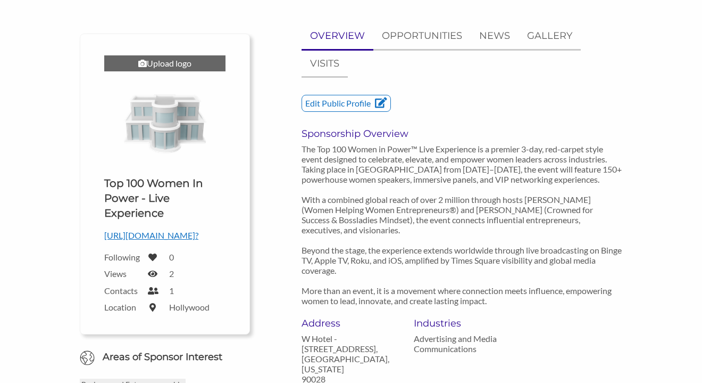
click at [164, 67] on div "Upload logo" at bounding box center [164, 63] width 121 height 16
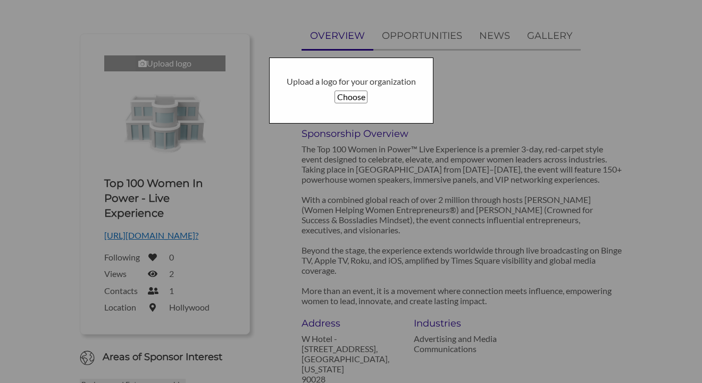
click at [357, 97] on button "Choose" at bounding box center [351, 96] width 32 height 13
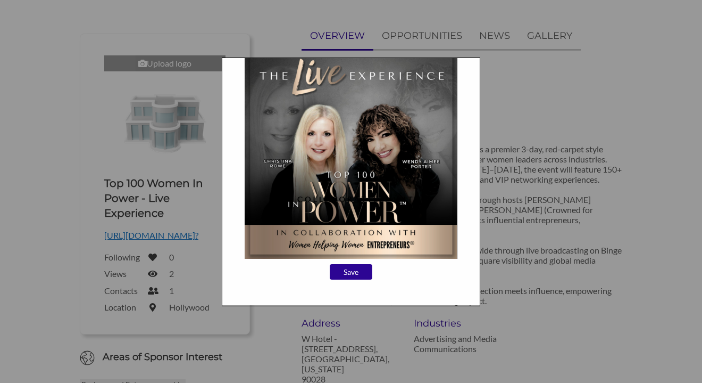
scroll to position [104, 0]
click at [351, 275] on input "Save" at bounding box center [351, 272] width 43 height 16
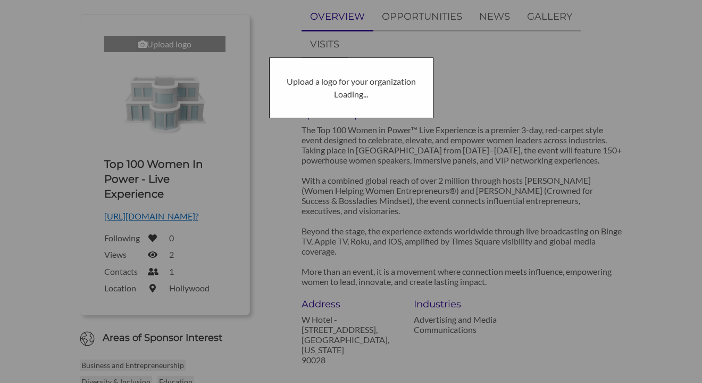
scroll to position [116, 0]
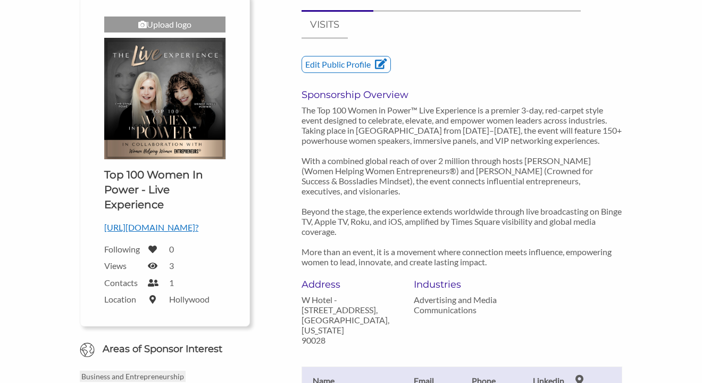
scroll to position [132, 0]
click at [360, 68] on p "Edit Public Profile" at bounding box center [346, 65] width 88 height 16
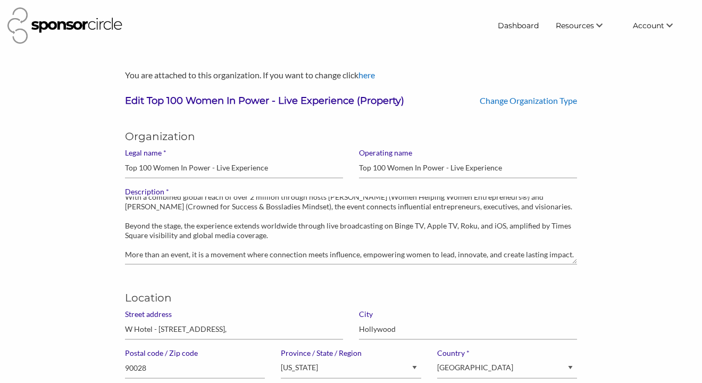
scroll to position [47, 0]
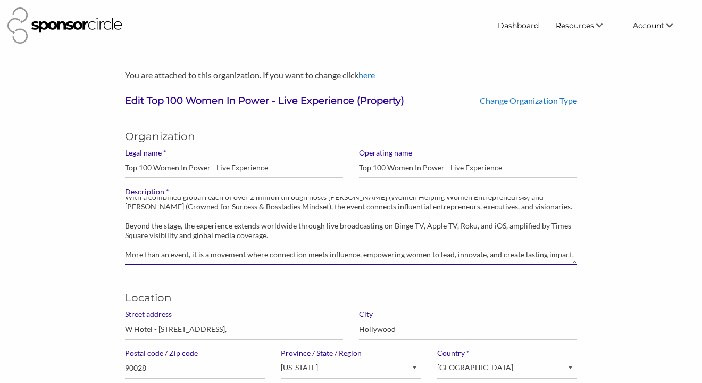
click at [321, 237] on textarea "The Top 100 Women in Power™ Live Experience is a premier 3-day, red-carpet styl…" at bounding box center [351, 230] width 452 height 68
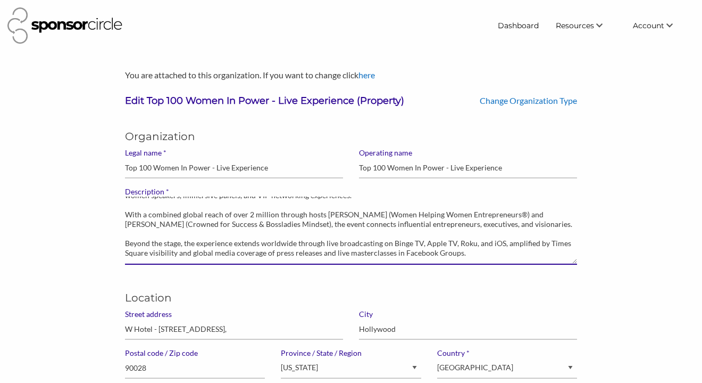
scroll to position [28, 0]
click at [552, 223] on textarea "The Top 100 Women in Power™ Live Experience is a premier 3-day, red-carpet styl…" at bounding box center [351, 230] width 452 height 68
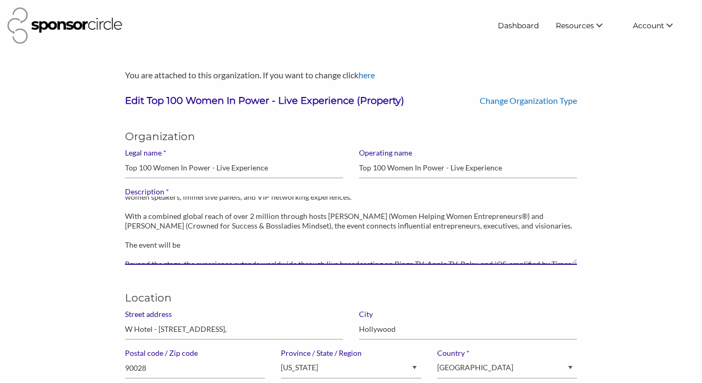
drag, startPoint x: 214, startPoint y: 243, endPoint x: 108, endPoint y: 244, distance: 105.9
paste textarea "100 x powerhouse women will speak individually ranging from 18 to 30 minutes ov…"
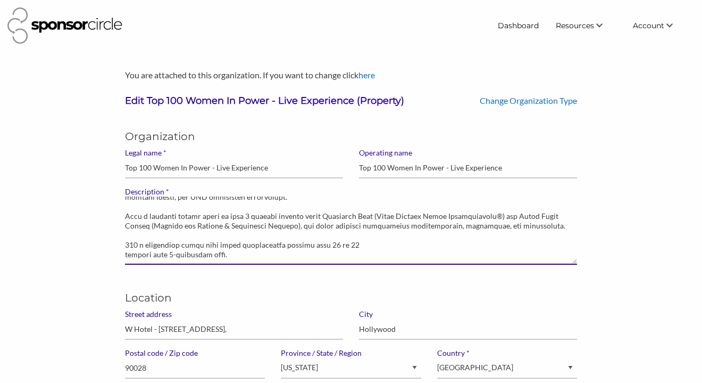
click at [130, 257] on textarea "The Top 100 Women in Power™ Live Experience is a premier 3-day, red-carpet styl…" at bounding box center [351, 230] width 452 height 68
click at [476, 248] on textarea "The Top 100 Women in Power™ Live Experience is a premier 3-day, red-carpet styl…" at bounding box center [351, 230] width 452 height 68
paste textarea "A Panel of Speakers will share views on selected topics of women in business."
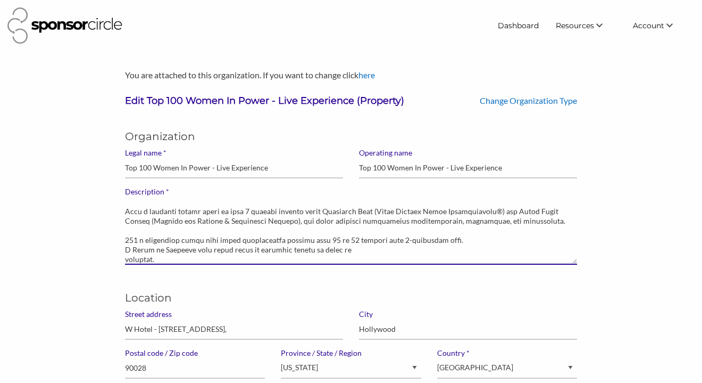
click at [134, 259] on textarea "The Top 100 Women in Power™ Live Experience is a premier 3-day, red-carpet styl…" at bounding box center [351, 230] width 452 height 68
click at [391, 250] on textarea "The Top 100 Women in Power™ Live Experience is a premier 3-day, red-carpet styl…" at bounding box center [351, 230] width 452 height 68
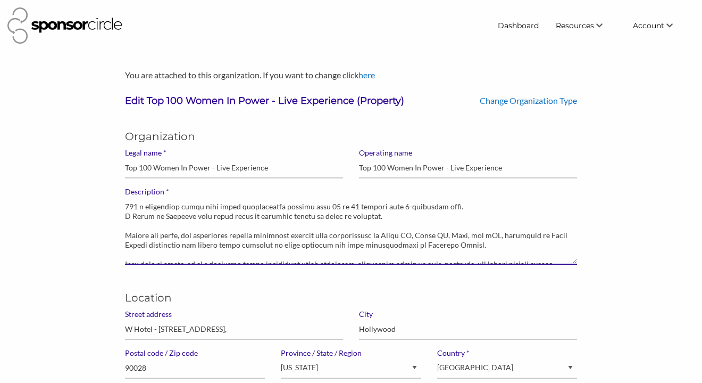
scroll to position [67, 0]
click at [276, 225] on textarea "The Top 100 Women in Power™ Live Experience is a premier 3-day, red-carpet styl…" at bounding box center [351, 230] width 452 height 68
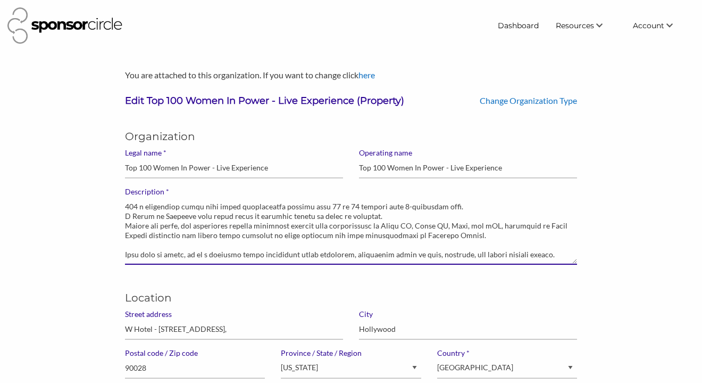
scroll to position [66, 0]
click at [126, 207] on textarea "The Top 100 Women in Power™ Live Experience is a premier 3-day, red-carpet styl…" at bounding box center [351, 230] width 452 height 68
click at [126, 213] on textarea "The Top 100 Women in Power™ Live Experience is a premier 3-day, red-carpet styl…" at bounding box center [351, 230] width 452 height 68
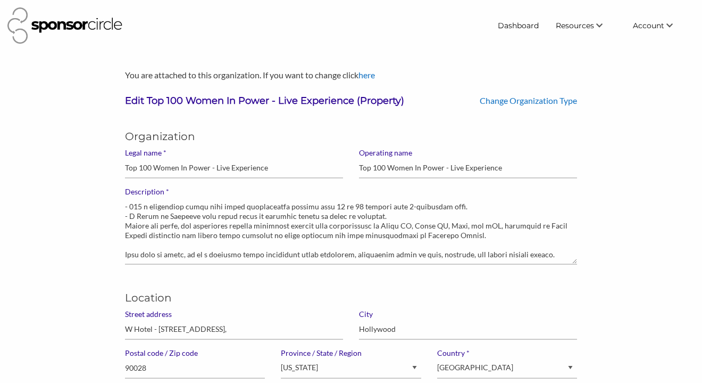
click at [124, 223] on div "* Description The Top 100 Women in Power™ Live Experience is a premier 3-day, r…" at bounding box center [351, 230] width 468 height 86
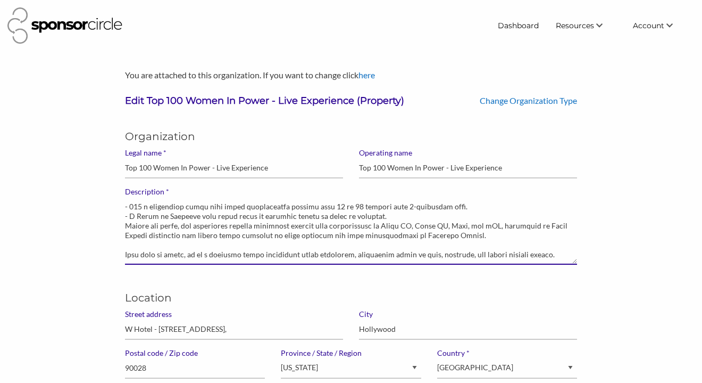
click at [125, 225] on textarea "The Top 100 Women in Power™ Live Experience is a premier 3-day, red-carpet styl…" at bounding box center [351, 230] width 452 height 68
click at [389, 218] on textarea "The Top 100 Women in Power™ Live Experience is a premier 3-day, red-carpet styl…" at bounding box center [351, 230] width 452 height 68
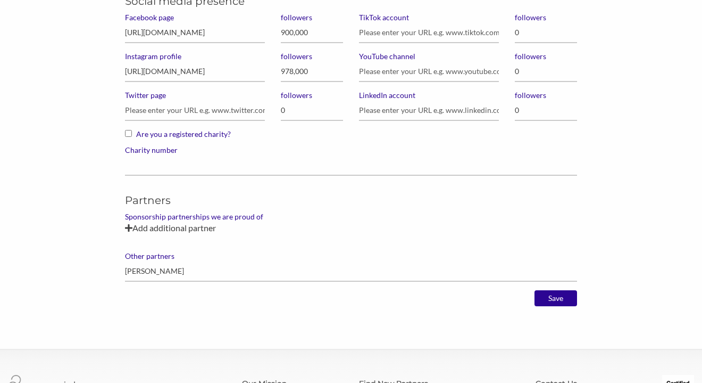
scroll to position [834, 0]
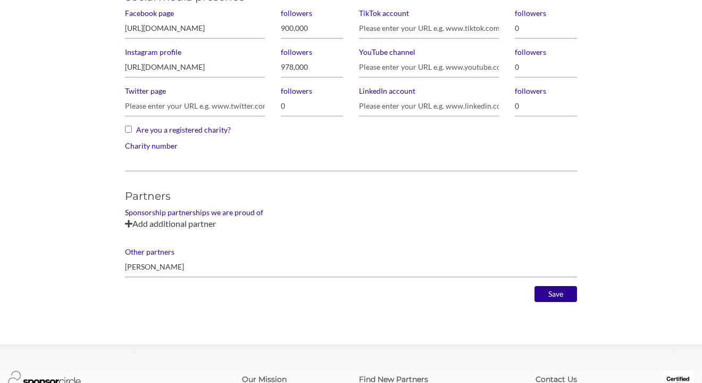
type textarea "The Top 100 Women in Power™ Live Experience is a premier 3-day, red-carpet styl…"
click at [196, 225] on div "Add additional partner" at bounding box center [351, 223] width 452 height 13
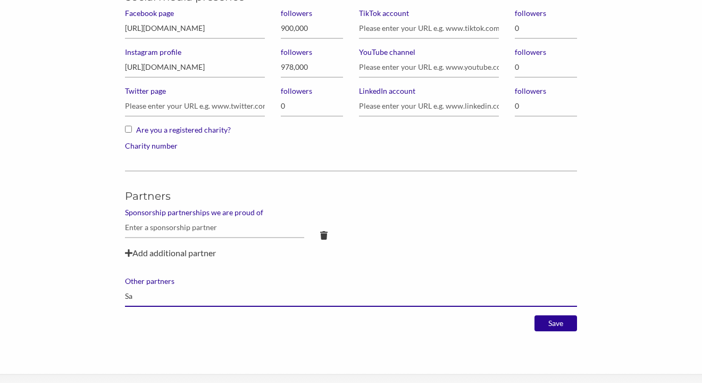
type input "S"
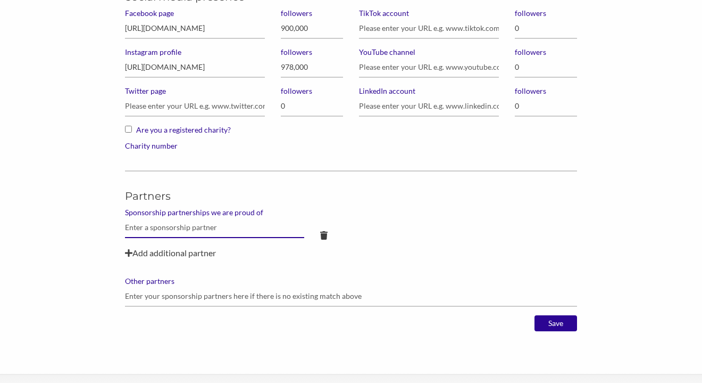
click at [148, 226] on input "text" at bounding box center [214, 227] width 179 height 21
click at [189, 229] on input "Elena Cardone" at bounding box center [214, 227] width 179 height 21
type input "Elena Cardone, Kathleen Cameron"
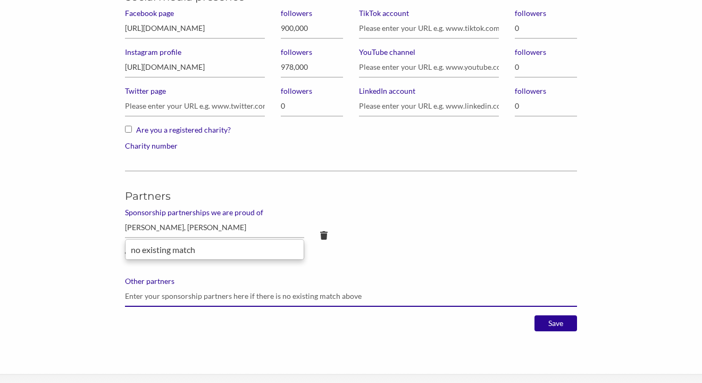
click at [295, 302] on input "Other partners" at bounding box center [351, 296] width 452 height 21
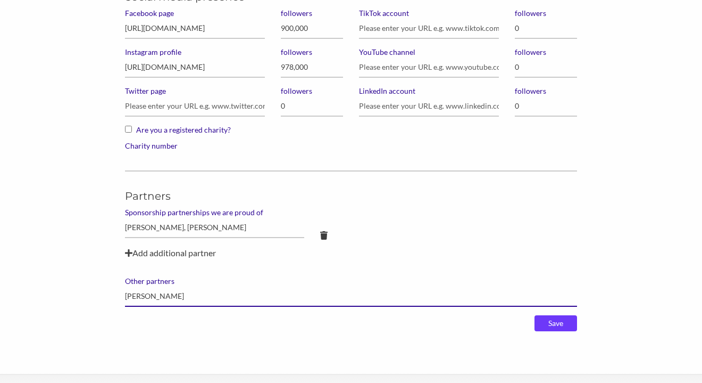
type input "Sarah McCord"
click at [562, 329] on input "Save" at bounding box center [556, 323] width 43 height 16
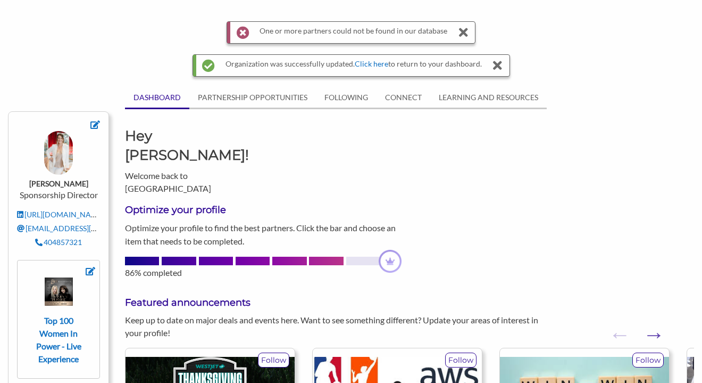
scroll to position [48, 0]
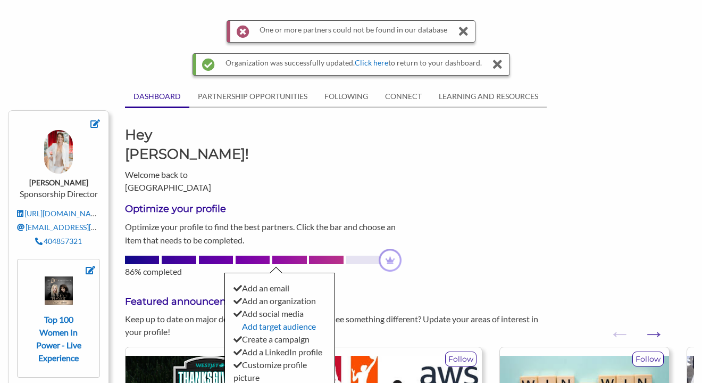
click at [358, 255] on div at bounding box center [363, 259] width 34 height 9
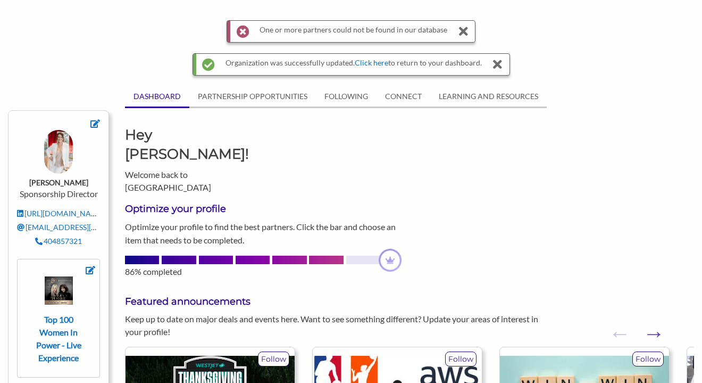
click at [358, 255] on div at bounding box center [363, 259] width 34 height 9
click at [253, 98] on link "PARTNERSHIP OPPORTUNITIES" at bounding box center [252, 96] width 127 height 20
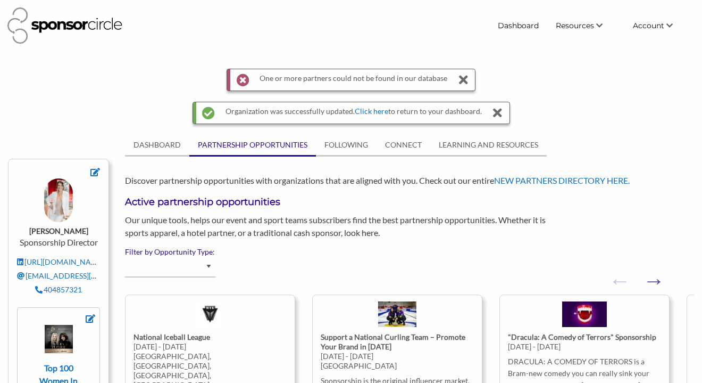
scroll to position [0, 0]
click at [360, 145] on link "FOLLOWING" at bounding box center [346, 145] width 61 height 20
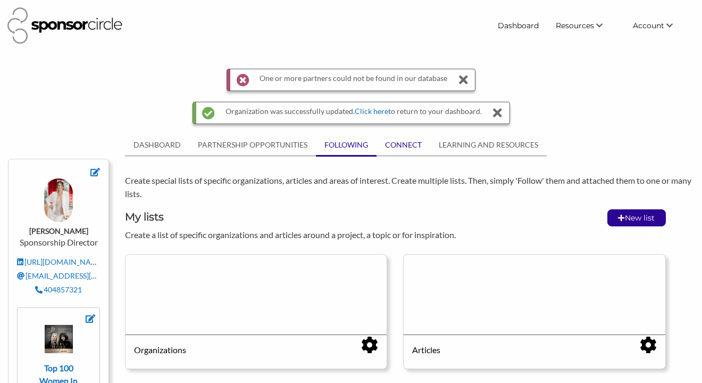
click at [407, 146] on link "CONNECT" at bounding box center [404, 145] width 54 height 20
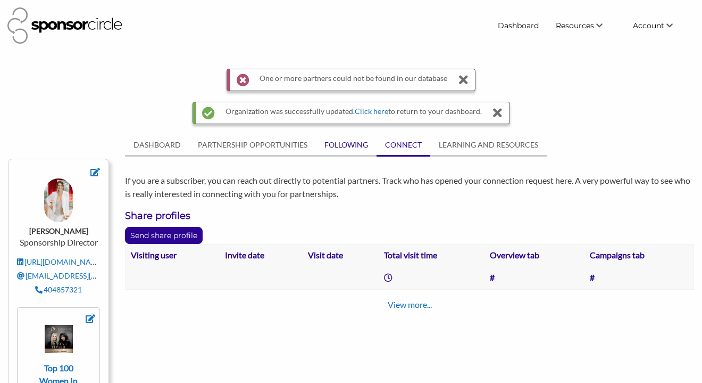
click at [348, 148] on link "FOLLOWING" at bounding box center [346, 145] width 61 height 20
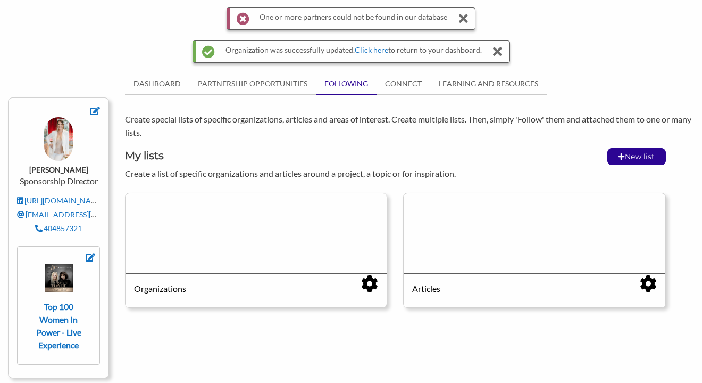
scroll to position [76, 0]
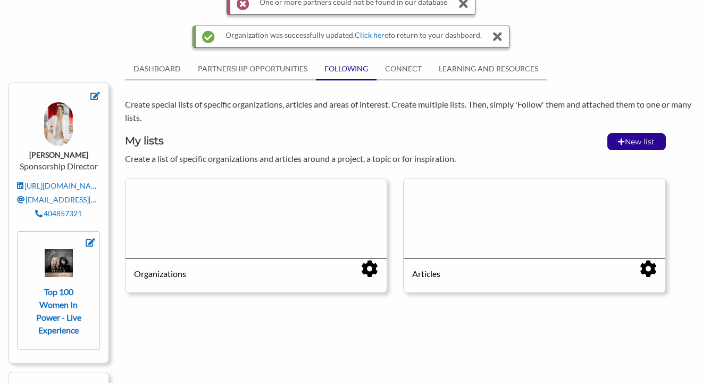
click at [370, 269] on icon at bounding box center [369, 268] width 17 height 17
click at [400, 225] on div "Edit list" at bounding box center [396, 224] width 68 height 21
type input "Organizations"
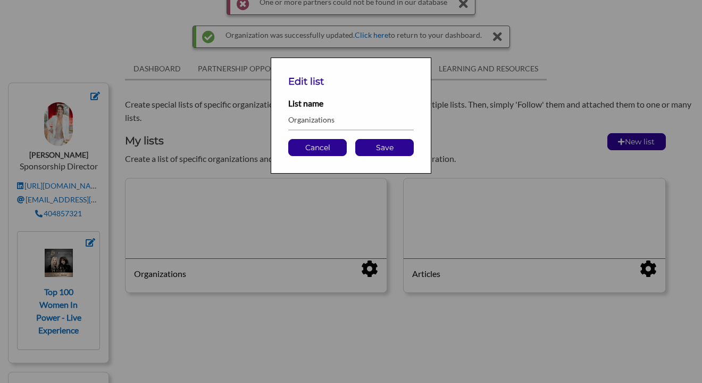
click at [314, 145] on p "Cancel" at bounding box center [317, 147] width 57 height 16
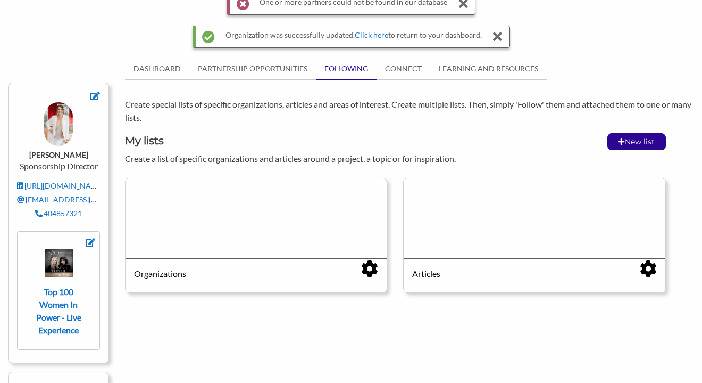
click at [163, 274] on div "My lists Create a list of specific organizations and articles around a project,…" at bounding box center [395, 217] width 541 height 168
click at [271, 209] on div at bounding box center [256, 218] width 261 height 80
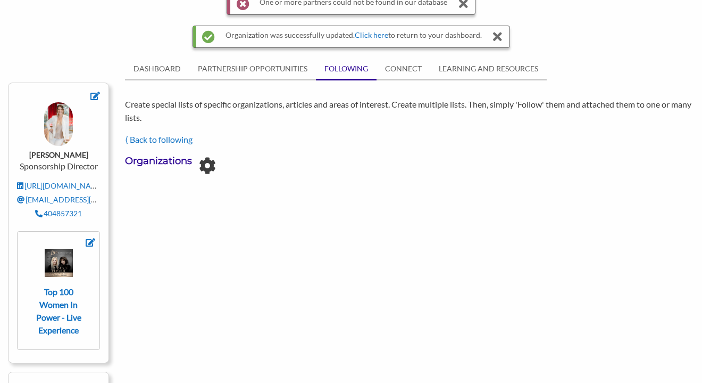
click at [146, 143] on div "⟨ Back to following" at bounding box center [395, 139] width 541 height 13
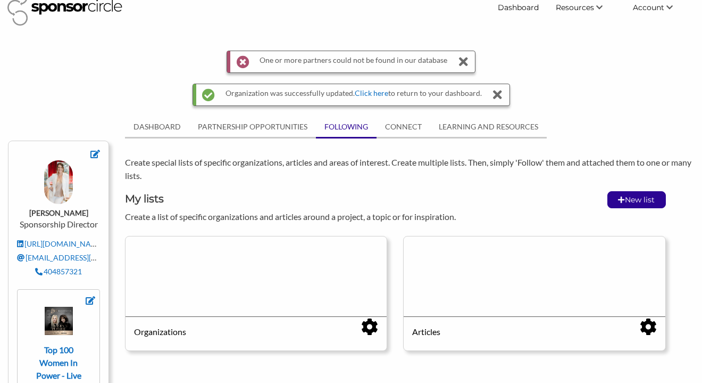
scroll to position [17, 0]
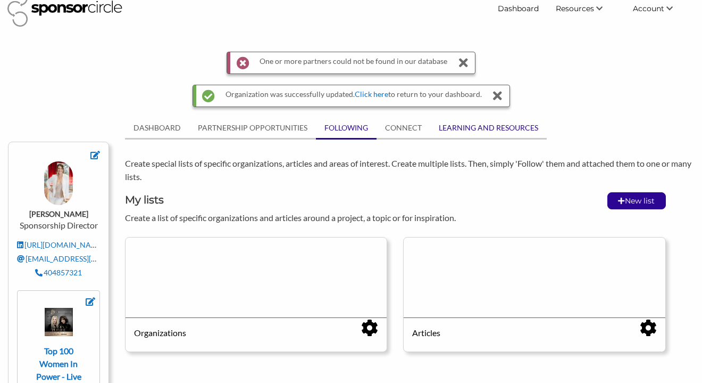
click at [458, 125] on link "LEARNING AND RESOURCES" at bounding box center [488, 128] width 117 height 20
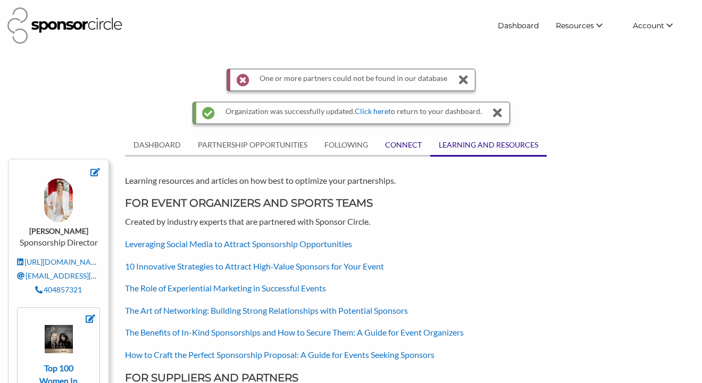
scroll to position [0, 0]
click at [408, 148] on link "CONNECT" at bounding box center [404, 145] width 54 height 20
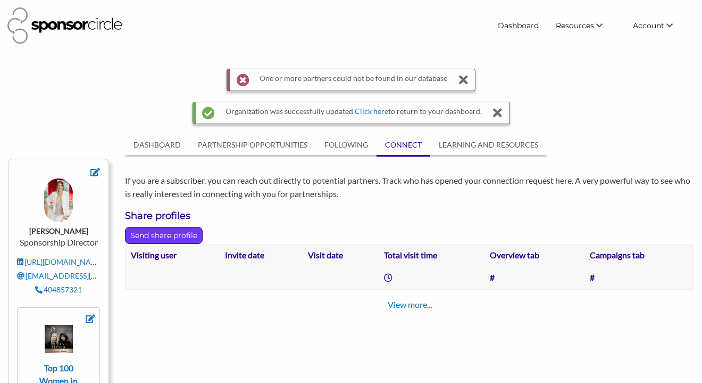
click at [159, 234] on p "Send share profile" at bounding box center [164, 235] width 77 height 16
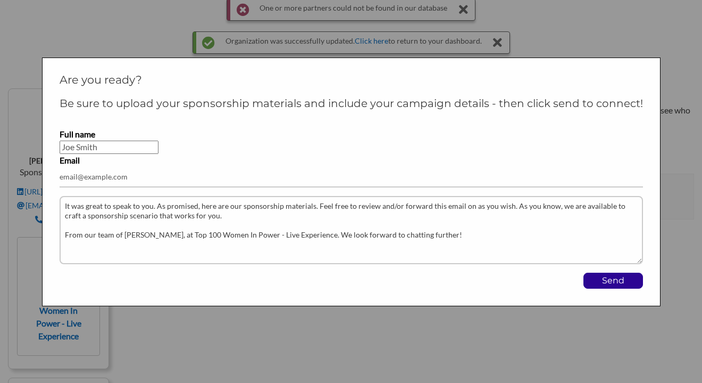
scroll to position [81, 0]
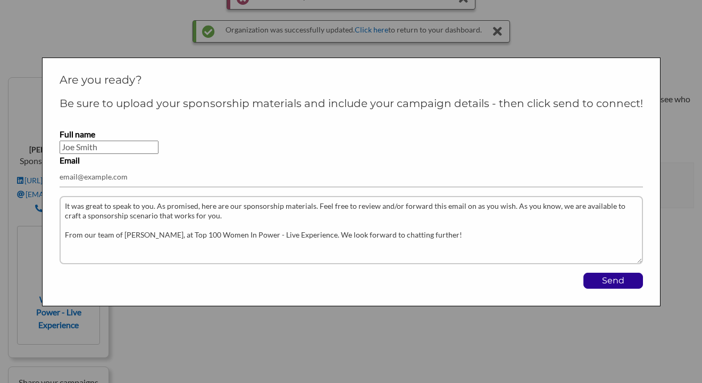
click at [686, 172] on div at bounding box center [351, 191] width 702 height 383
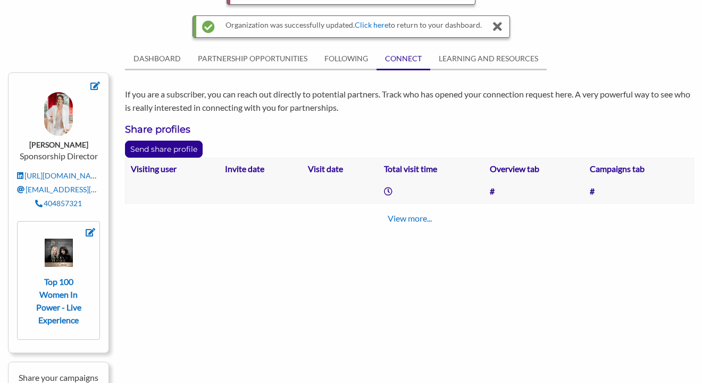
scroll to position [87, 0]
click at [417, 217] on link "View more..." at bounding box center [410, 217] width 44 height 10
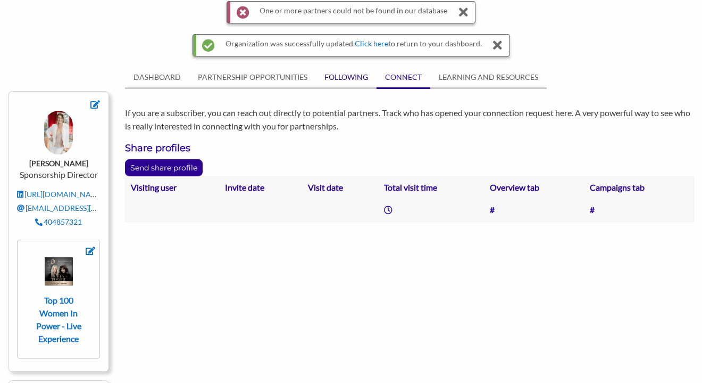
click at [352, 74] on link "FOLLOWING" at bounding box center [346, 77] width 61 height 20
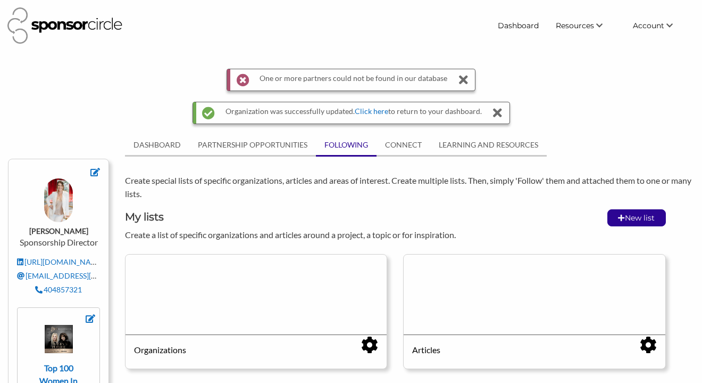
scroll to position [0, 0]
click at [526, 26] on link "Dashboard" at bounding box center [519, 25] width 58 height 19
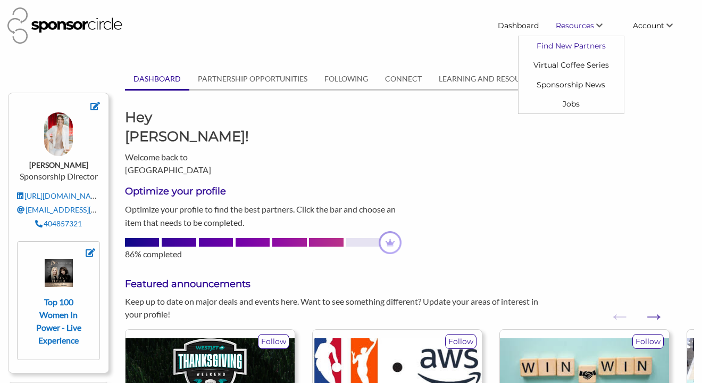
click at [582, 46] on link "Find New Partners" at bounding box center [571, 45] width 105 height 19
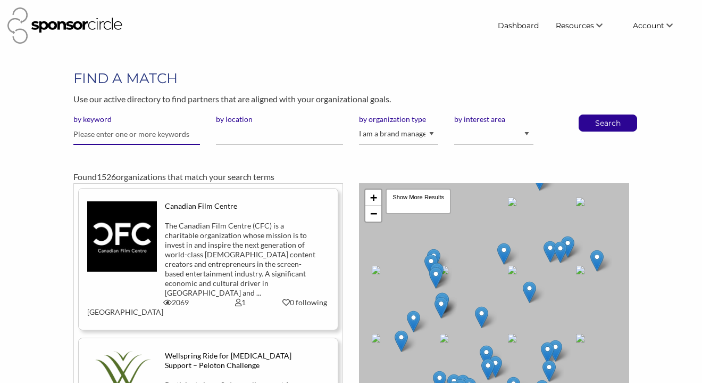
click at [100, 132] on input "text" at bounding box center [136, 134] width 127 height 21
type input "los ángeles"
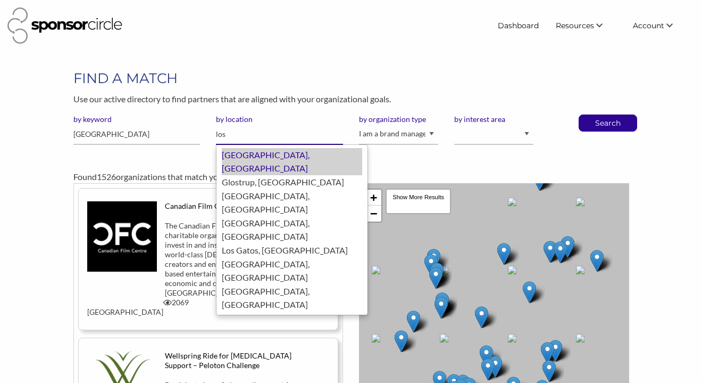
click at [235, 154] on div "Los Angeles, United States of America" at bounding box center [292, 161] width 140 height 27
type input "[GEOGRAPHIC_DATA]"
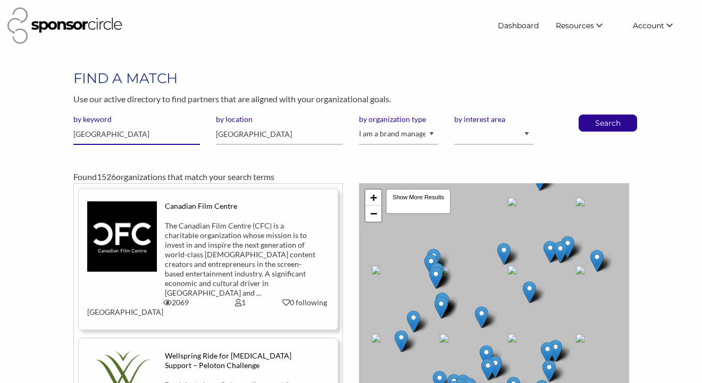
click at [159, 132] on input "los ángeles" at bounding box center [136, 134] width 127 height 21
drag, startPoint x: 159, startPoint y: 132, endPoint x: 27, endPoint y: 132, distance: 131.4
click at [27, 132] on div "FIND A MATCH Use our active directory to find partners that are aligned with yo…" at bounding box center [351, 271] width 702 height 404
select select "Property"
click at [517, 25] on link "Dashboard" at bounding box center [519, 25] width 58 height 19
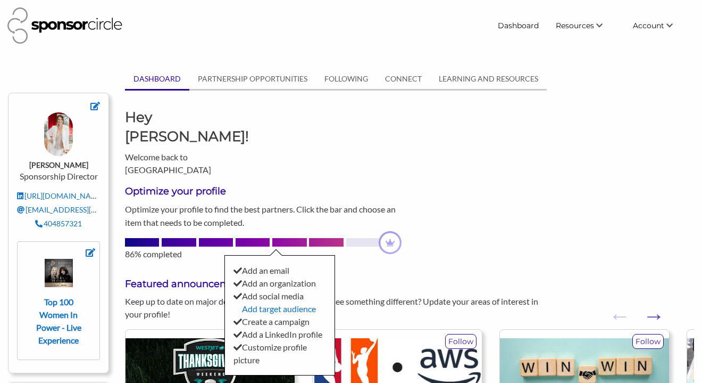
click at [281, 264] on div "Add an email" at bounding box center [280, 270] width 93 height 13
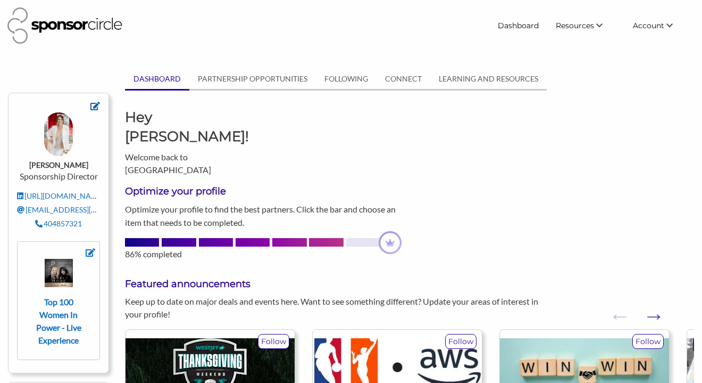
click at [97, 104] on icon at bounding box center [95, 106] width 10 height 9
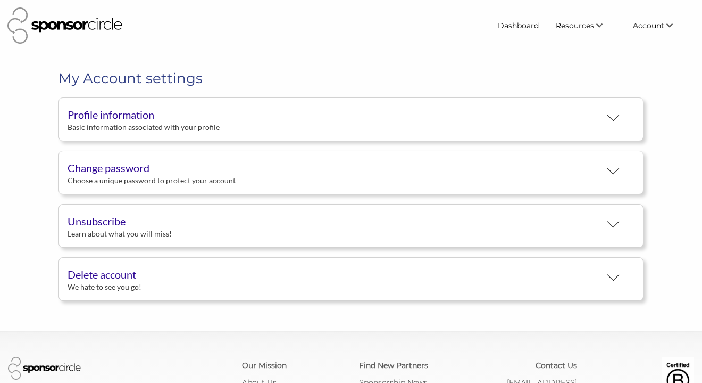
scroll to position [19, 0]
click at [134, 117] on div "Profile information" at bounding box center [334, 114] width 533 height 16
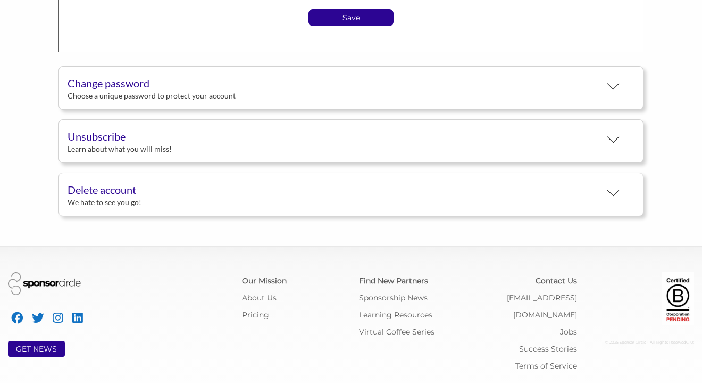
scroll to position [824, 0]
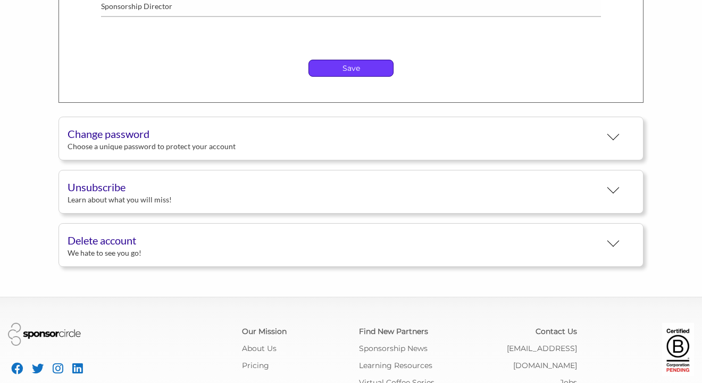
click at [343, 73] on p "Save" at bounding box center [351, 68] width 84 height 16
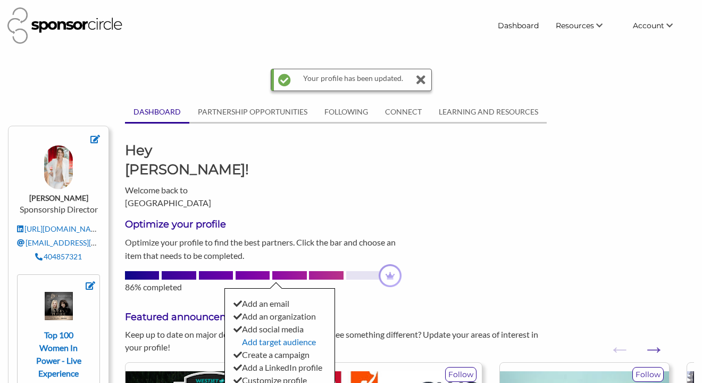
click at [297, 310] on div "Add an organization" at bounding box center [280, 316] width 93 height 13
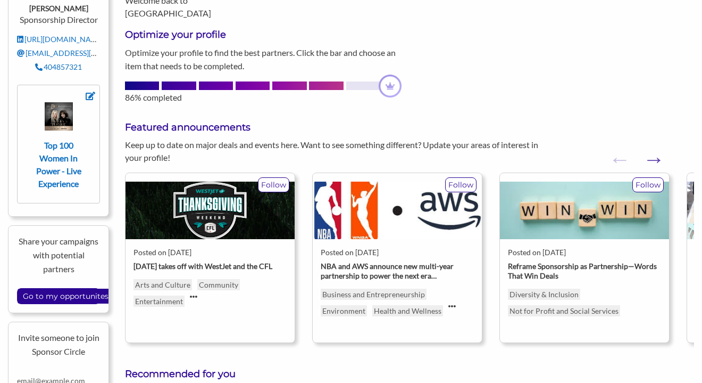
scroll to position [192, 0]
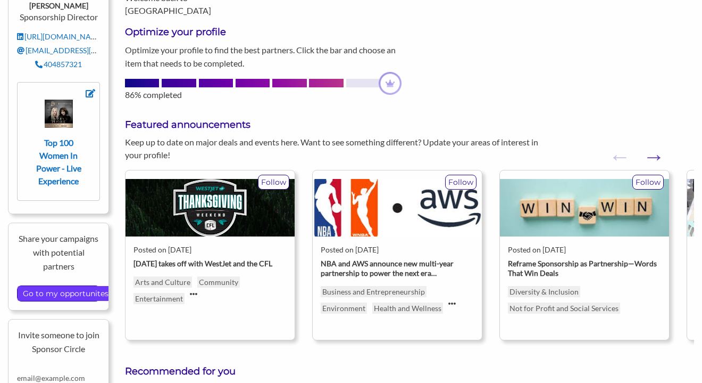
click at [49, 292] on input "Go to my opportunites" at bounding box center [66, 293] width 96 height 15
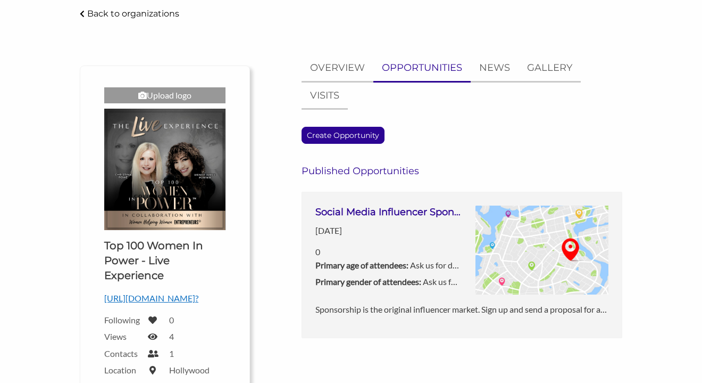
scroll to position [63, 0]
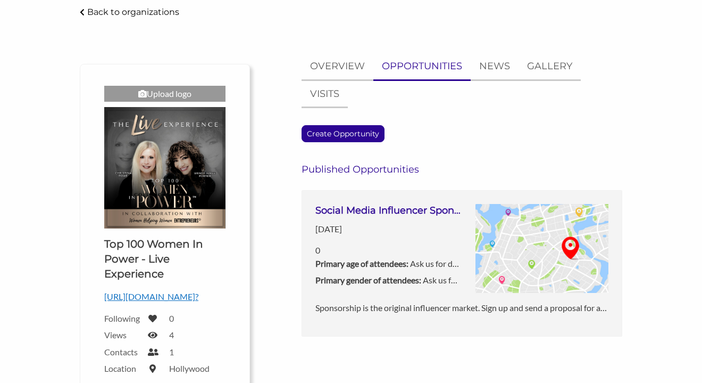
click at [342, 209] on h3 "Social Media Influencer Sponsorship" at bounding box center [389, 210] width 146 height 13
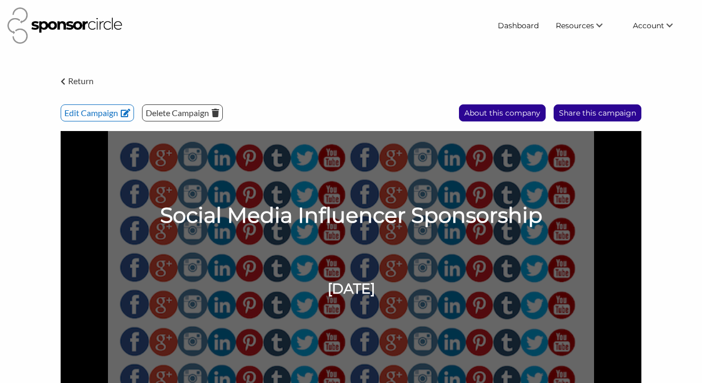
click at [80, 83] on p "Return" at bounding box center [81, 81] width 26 height 14
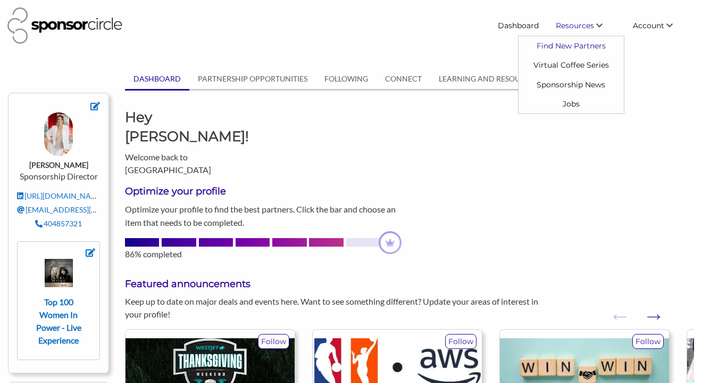
click at [573, 45] on link "Find New Partners" at bounding box center [571, 45] width 105 height 19
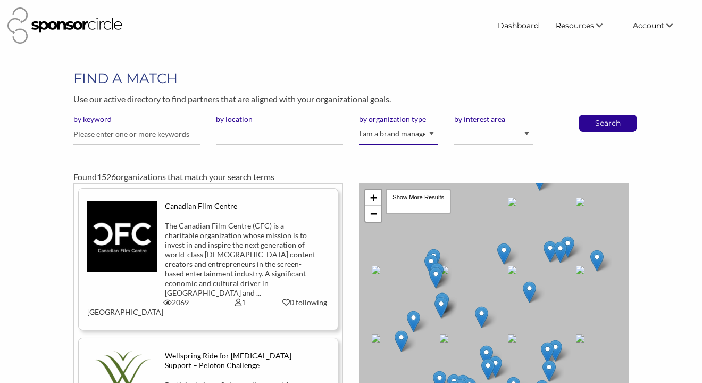
select select "Property"
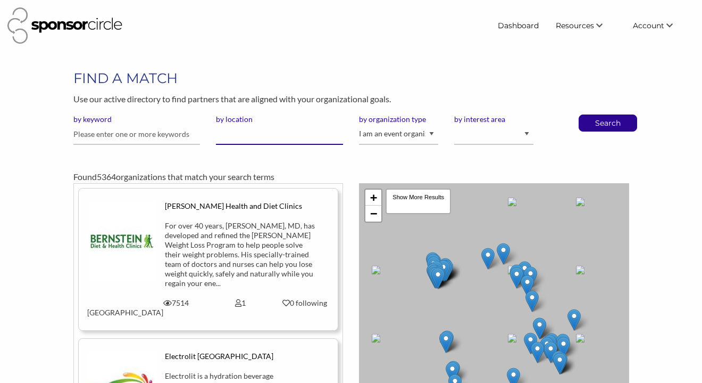
click at [278, 127] on input "by location" at bounding box center [279, 134] width 127 height 21
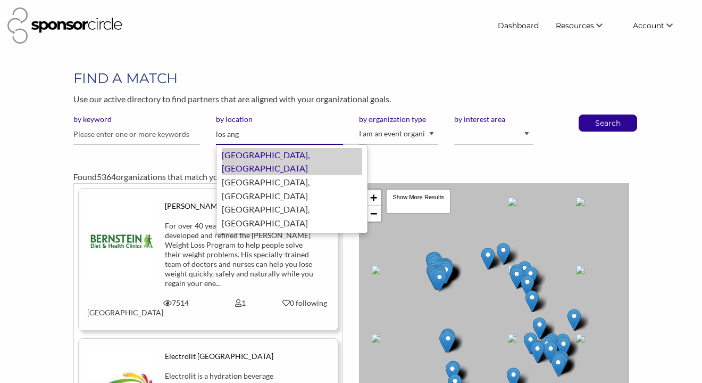
click at [283, 153] on div "Los Angeles, United States of America" at bounding box center [292, 161] width 140 height 27
type input "[GEOGRAPHIC_DATA]"
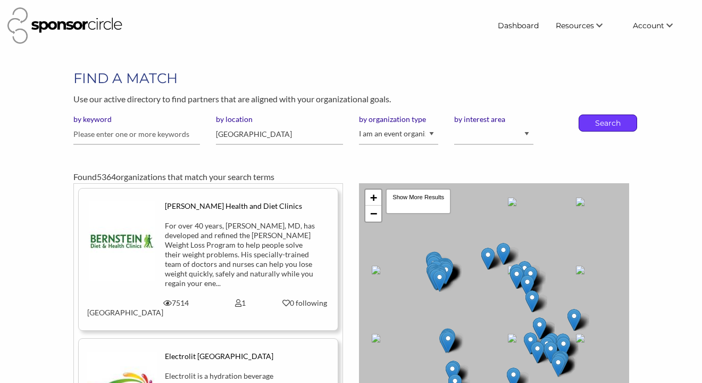
click at [606, 123] on p "Search" at bounding box center [608, 123] width 35 height 16
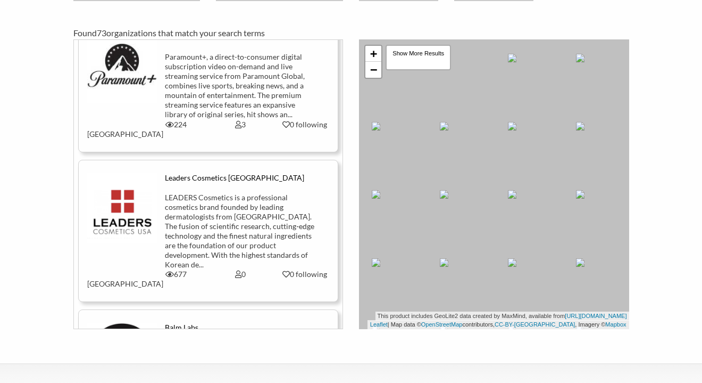
scroll to position [145, 0]
click at [214, 231] on div "LEADERS Cosmetics is a professional cosmetics brand founded by leading dermatol…" at bounding box center [240, 230] width 151 height 77
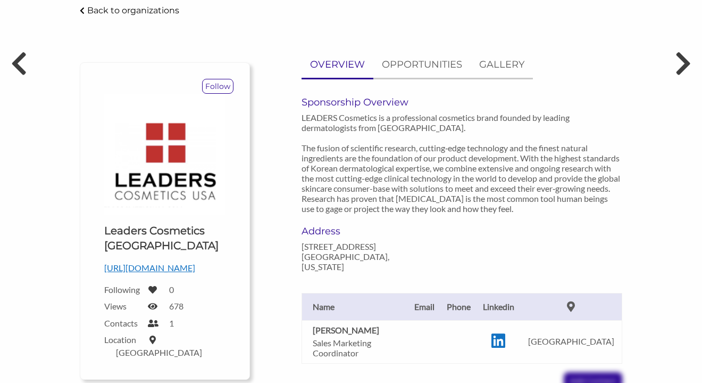
scroll to position [65, 0]
click at [224, 90] on p "Follow" at bounding box center [218, 86] width 30 height 14
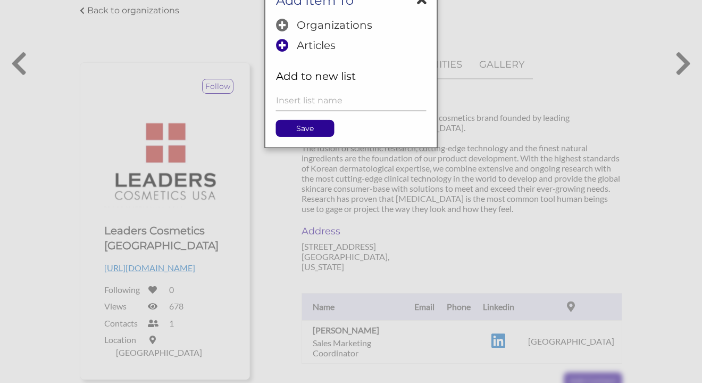
click at [281, 75] on icon at bounding box center [282, 74] width 13 height 13
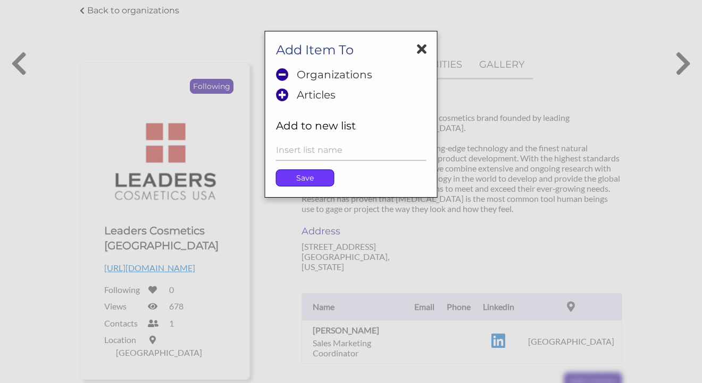
click at [304, 176] on p "Save" at bounding box center [305, 178] width 57 height 16
click at [323, 173] on p "Save" at bounding box center [305, 178] width 57 height 16
click at [344, 150] on input "text" at bounding box center [351, 150] width 151 height 21
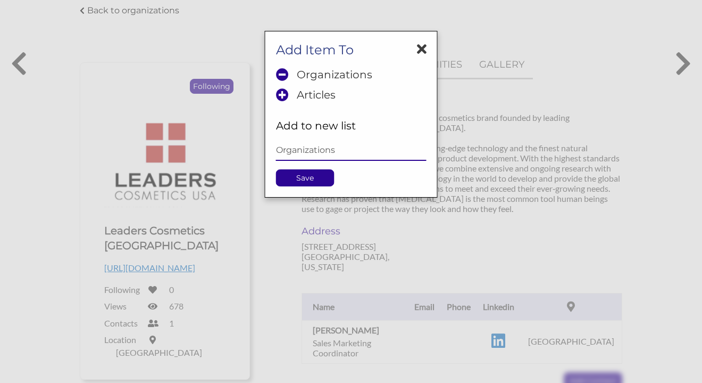
type input "Organizations"
click at [320, 177] on p "Save" at bounding box center [305, 178] width 57 height 16
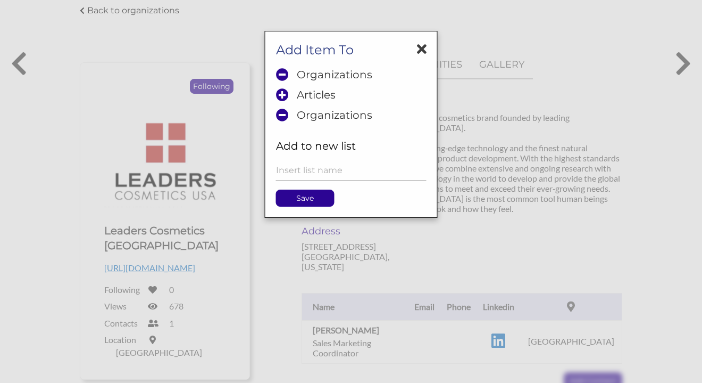
click at [423, 47] on icon at bounding box center [422, 49] width 10 height 14
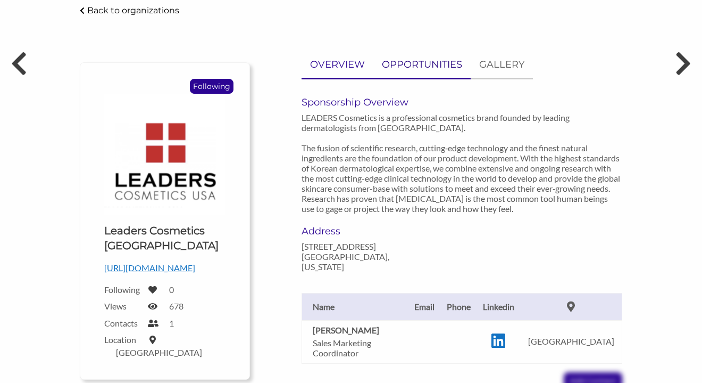
click at [427, 61] on p "OPPORTUNITIES" at bounding box center [422, 64] width 80 height 15
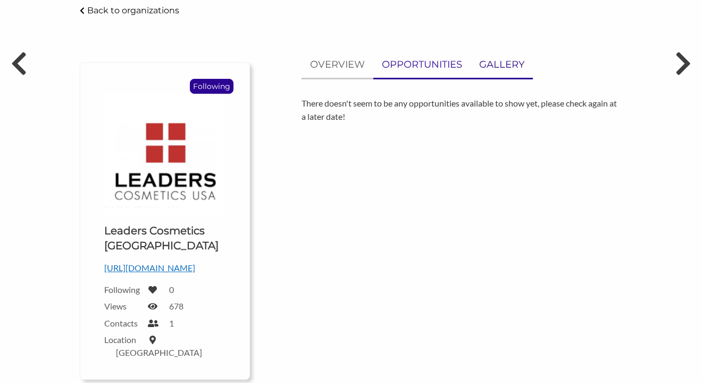
click at [518, 67] on p "GALLERY" at bounding box center [501, 64] width 45 height 15
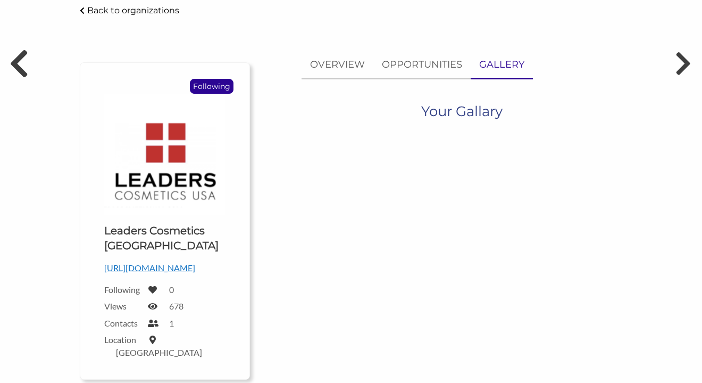
click at [18, 72] on icon at bounding box center [19, 63] width 20 height 32
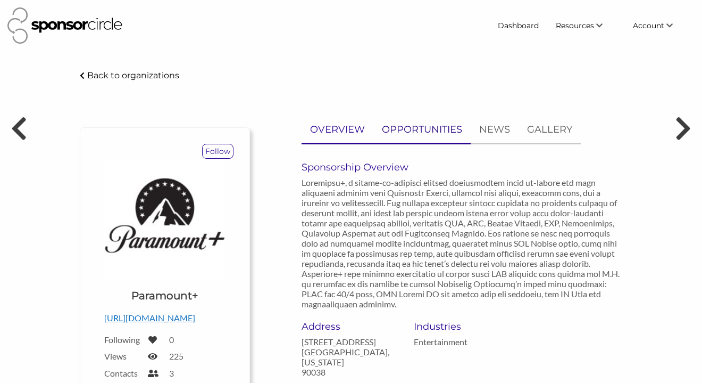
click at [450, 129] on p "OPPORTUNITIES" at bounding box center [422, 129] width 80 height 15
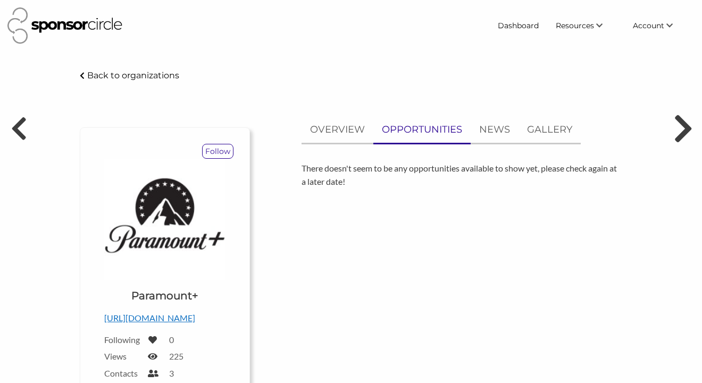
click at [687, 136] on icon at bounding box center [684, 128] width 20 height 32
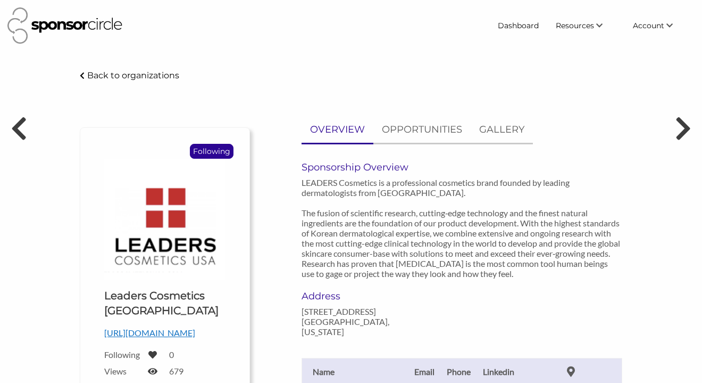
click at [682, 127] on icon at bounding box center [684, 128] width 20 height 32
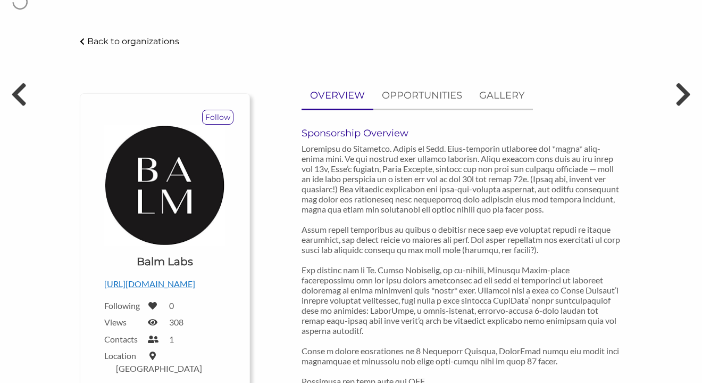
scroll to position [32, 0]
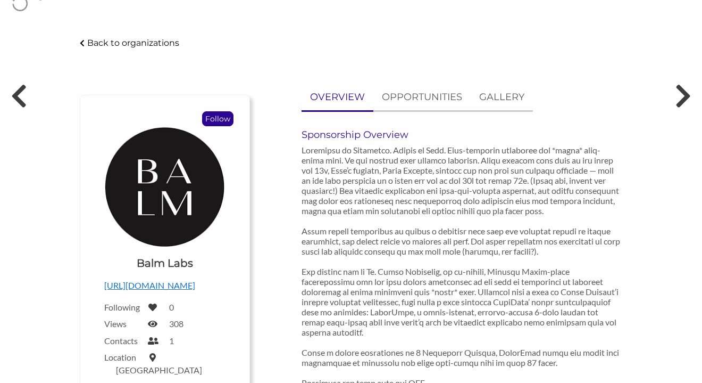
click at [223, 115] on p "Follow" at bounding box center [218, 119] width 30 height 14
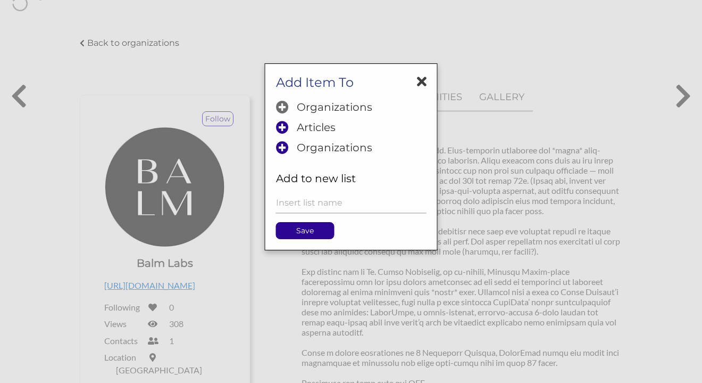
click at [348, 105] on p "Organizations" at bounding box center [335, 107] width 76 height 13
click at [310, 228] on p "Save" at bounding box center [305, 230] width 57 height 16
click at [420, 82] on icon at bounding box center [422, 81] width 10 height 14
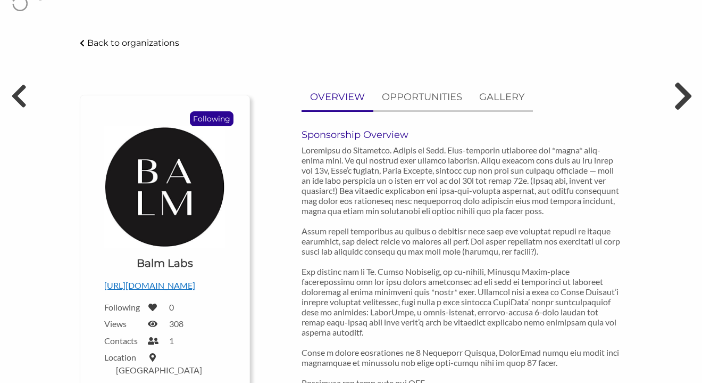
click at [680, 96] on icon at bounding box center [684, 96] width 20 height 32
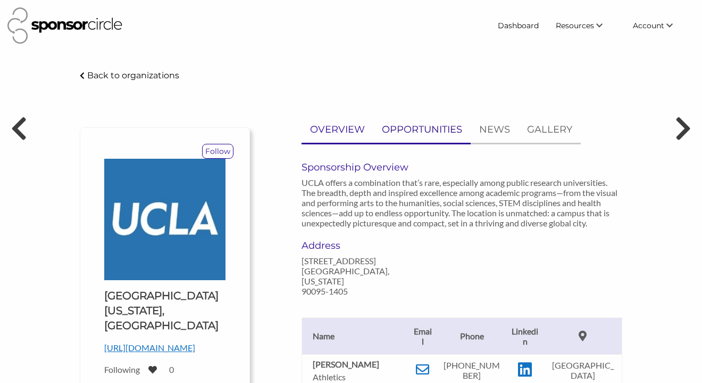
click at [445, 132] on p "OPPORTUNITIES" at bounding box center [422, 129] width 80 height 15
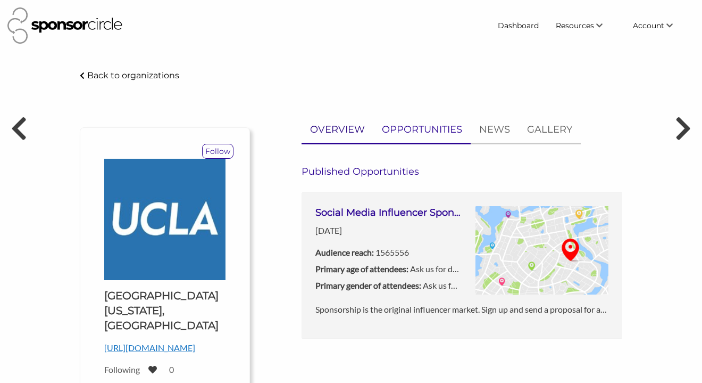
click at [335, 127] on p "OVERVIEW" at bounding box center [337, 129] width 55 height 15
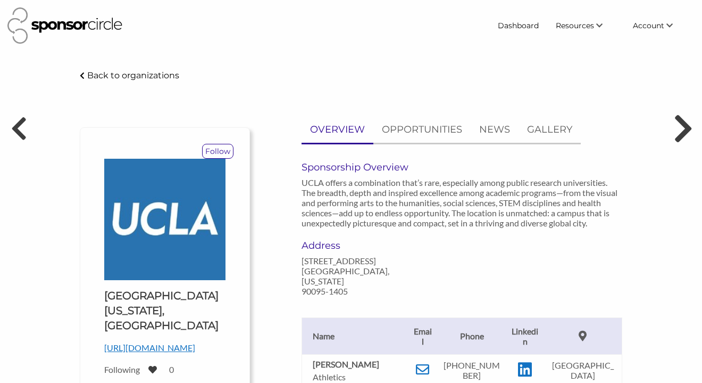
click at [684, 130] on icon at bounding box center [684, 128] width 20 height 32
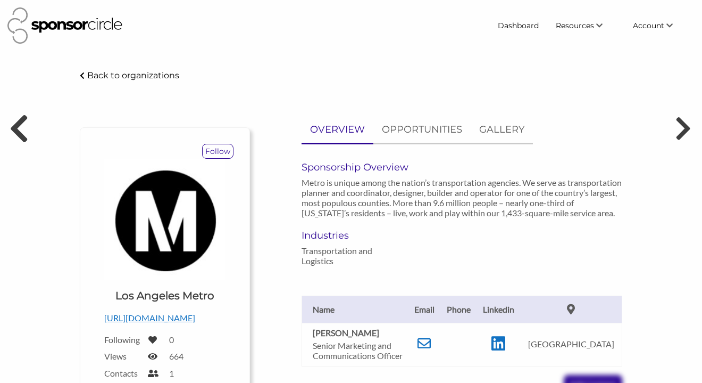
click at [23, 134] on icon at bounding box center [19, 128] width 20 height 32
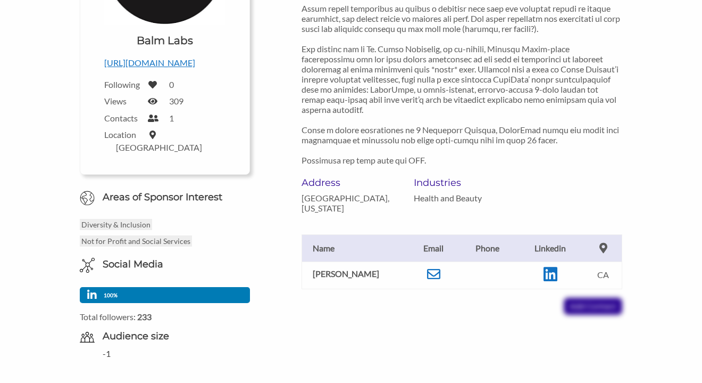
scroll to position [255, 0]
click at [434, 274] on icon at bounding box center [433, 273] width 13 height 13
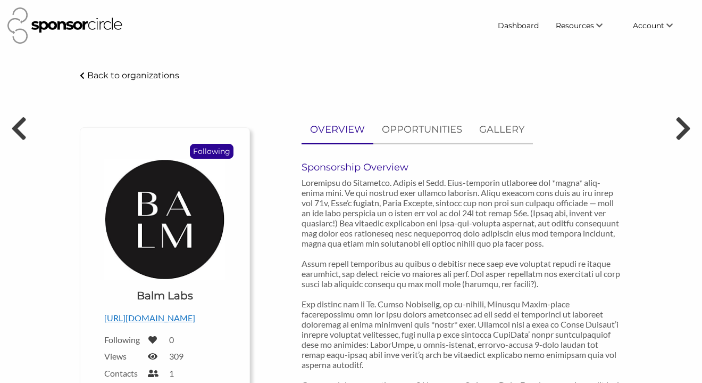
scroll to position [0, 0]
click at [119, 76] on p "Back to organizations" at bounding box center [133, 75] width 92 height 10
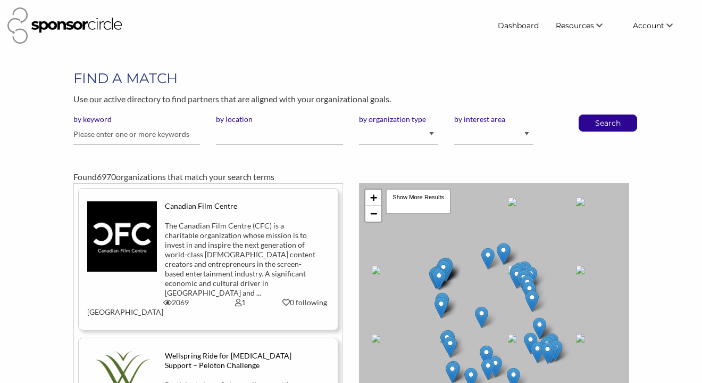
scroll to position [5, 0]
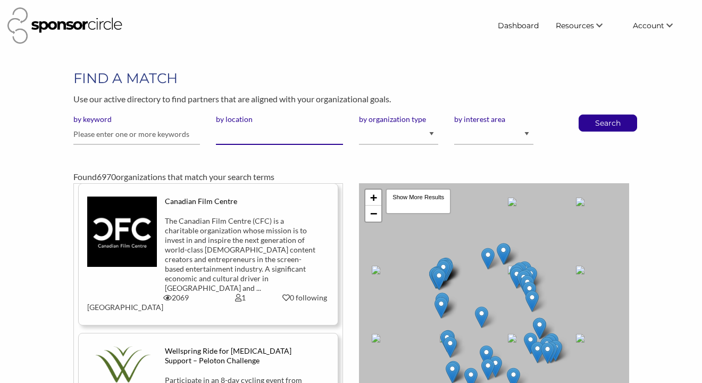
click at [252, 132] on input "by location" at bounding box center [279, 134] width 127 height 21
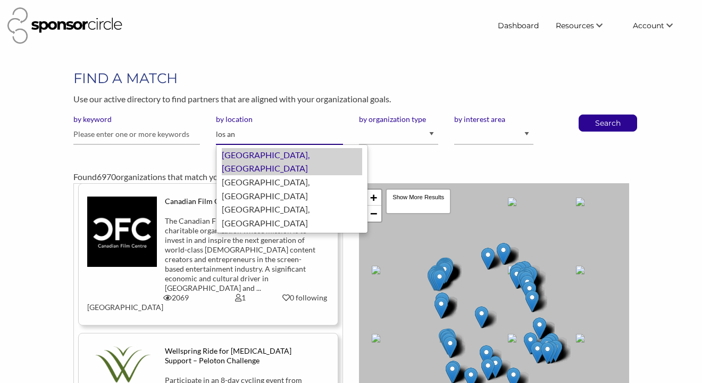
click at [282, 154] on div "Los Angeles, United States of America" at bounding box center [292, 161] width 140 height 27
type input "[GEOGRAPHIC_DATA]"
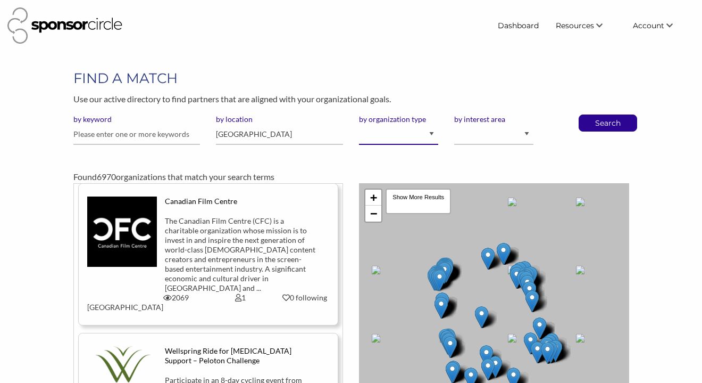
select select "Property"
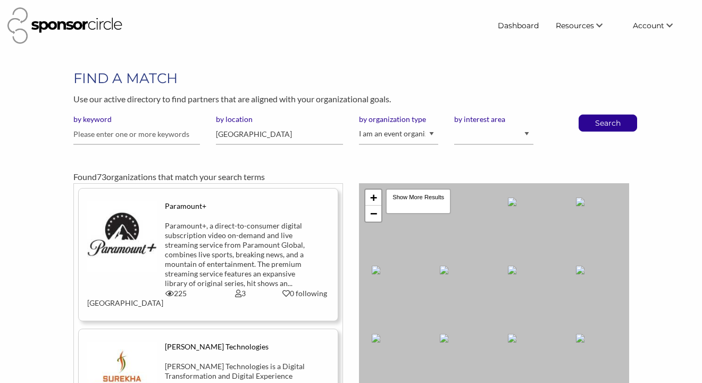
select select "2"
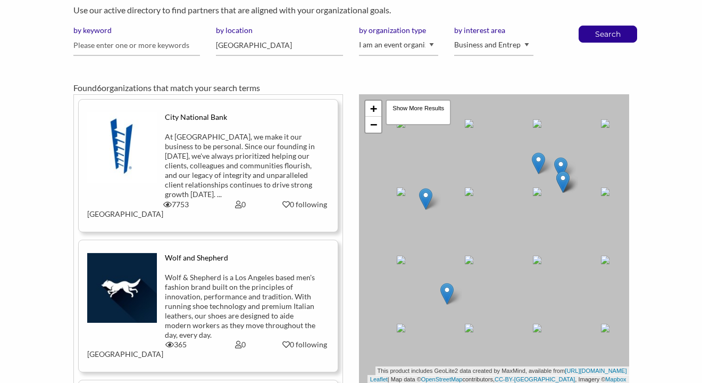
scroll to position [89, 0]
click at [196, 159] on div "At [GEOGRAPHIC_DATA], we make it our business to be personal. Since our foundin…" at bounding box center [240, 164] width 151 height 67
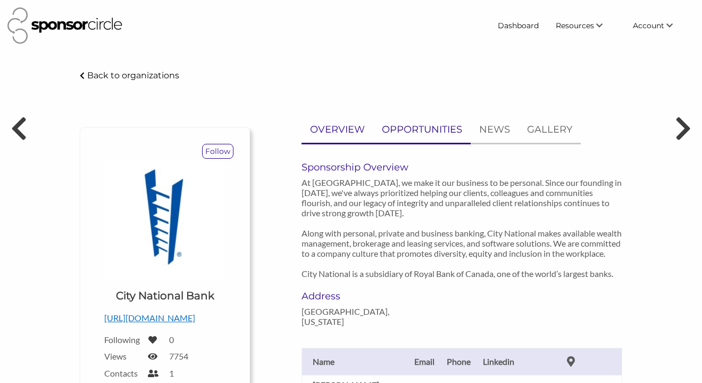
click at [425, 132] on p "OPPORTUNITIES" at bounding box center [422, 129] width 80 height 15
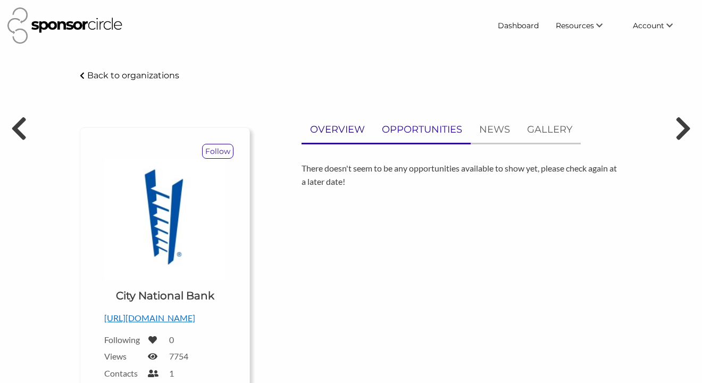
click at [318, 131] on p "OVERVIEW" at bounding box center [337, 129] width 55 height 15
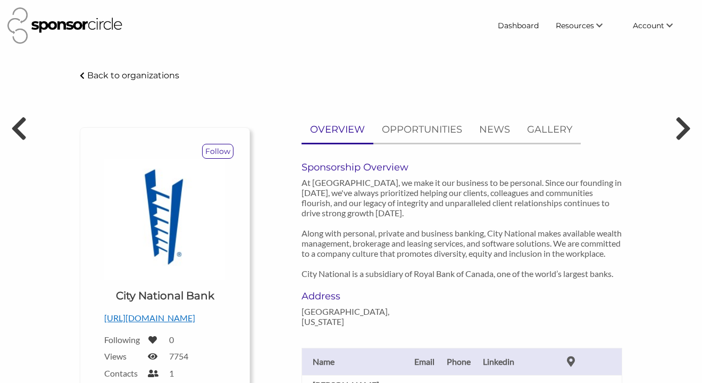
click at [96, 75] on p "Back to organizations" at bounding box center [133, 75] width 92 height 10
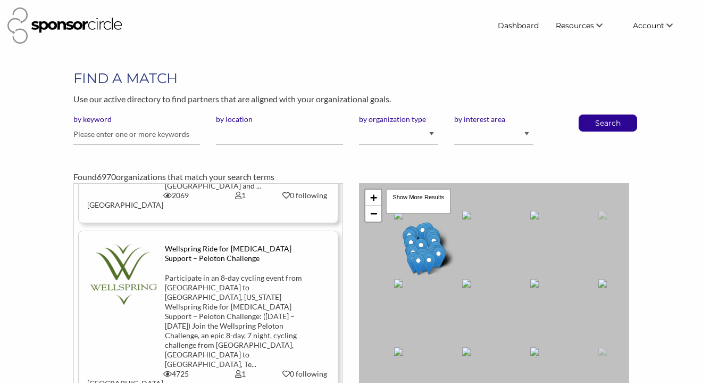
scroll to position [115, 0]
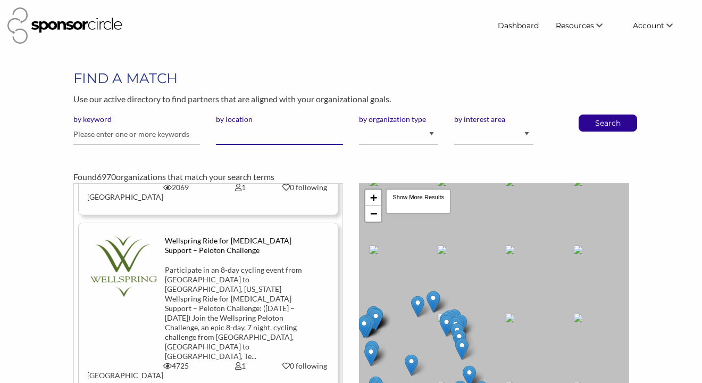
click at [306, 135] on input "by location" at bounding box center [279, 134] width 127 height 21
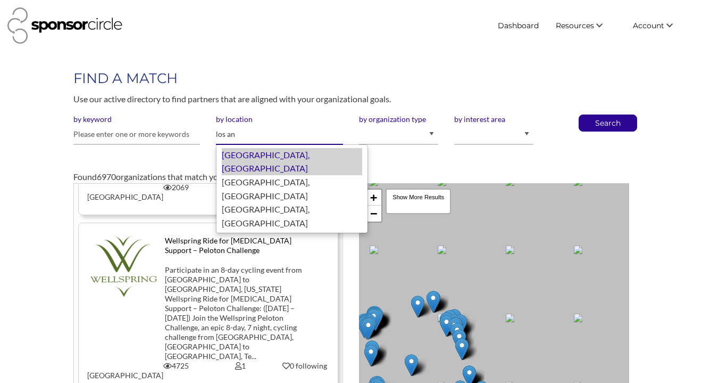
click at [301, 155] on div "[GEOGRAPHIC_DATA], [GEOGRAPHIC_DATA]" at bounding box center [292, 161] width 140 height 27
type input "[GEOGRAPHIC_DATA]"
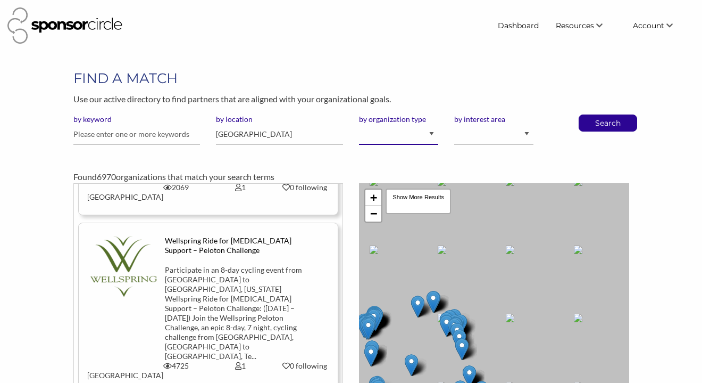
select select "Property"
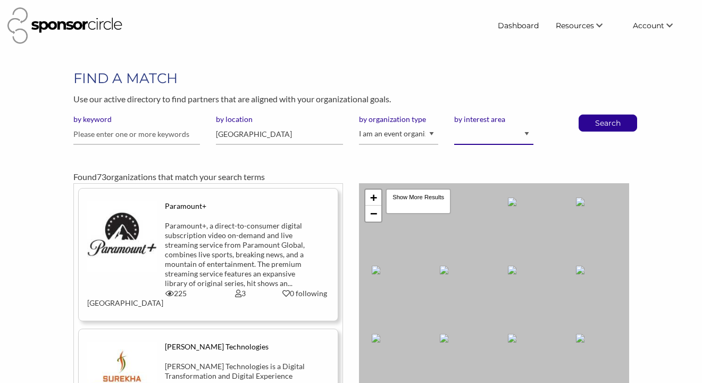
select select "2"
click at [614, 126] on p "Search" at bounding box center [608, 123] width 35 height 16
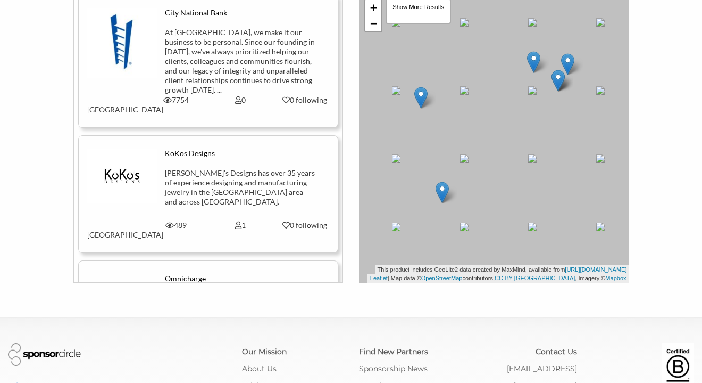
scroll to position [294, 0]
click at [219, 168] on div "[PERSON_NAME]'s Designs has over 35 years of experience designing and manufactu…" at bounding box center [240, 187] width 151 height 38
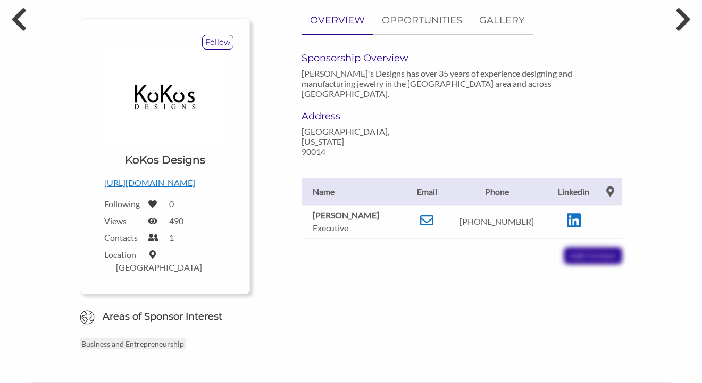
scroll to position [110, 0]
click at [431, 213] on icon at bounding box center [426, 219] width 13 height 13
click at [568, 212] on icon at bounding box center [574, 220] width 14 height 16
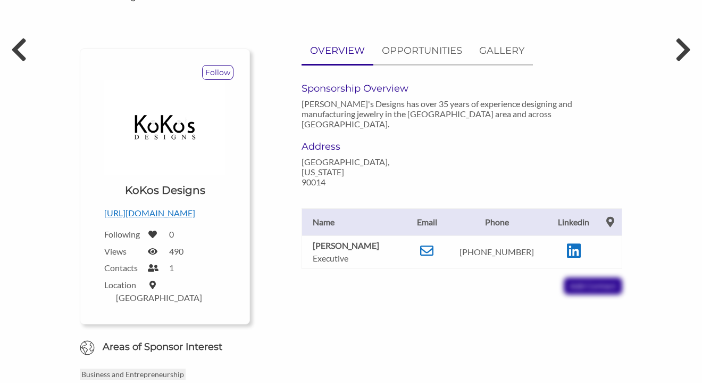
scroll to position [66, 0]
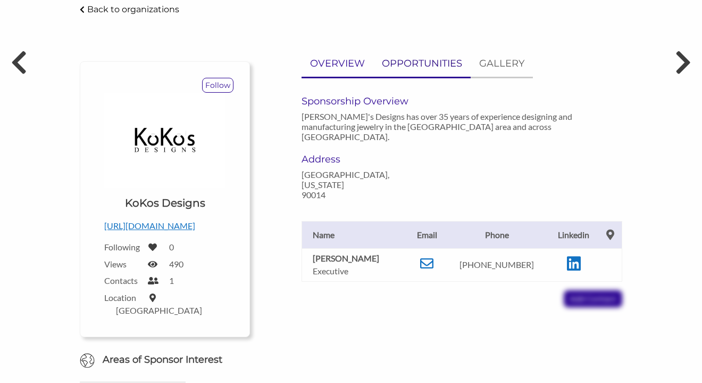
click at [454, 65] on p "OPPORTUNITIES" at bounding box center [422, 63] width 80 height 15
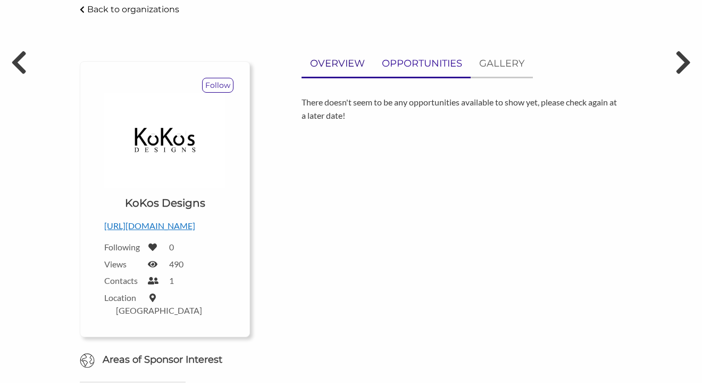
click at [335, 63] on p "OVERVIEW" at bounding box center [337, 63] width 55 height 15
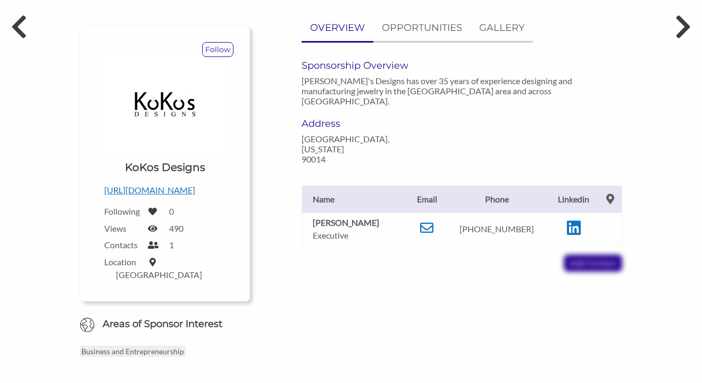
scroll to position [114, 0]
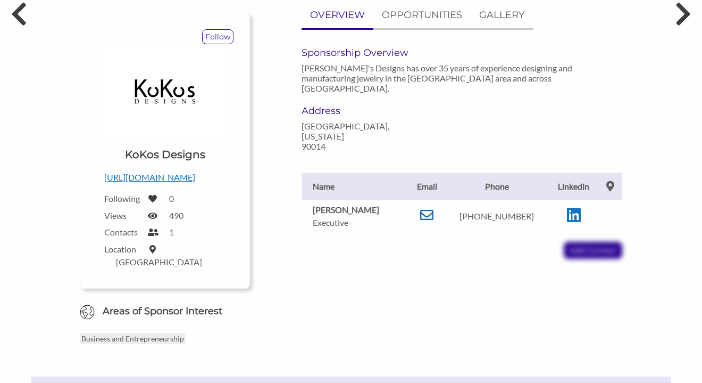
click at [430, 208] on icon at bounding box center [426, 214] width 13 height 13
click at [169, 178] on p "https://www.kokosdesigns.com" at bounding box center [164, 177] width 121 height 14
